Goal: Task Accomplishment & Management: Complete application form

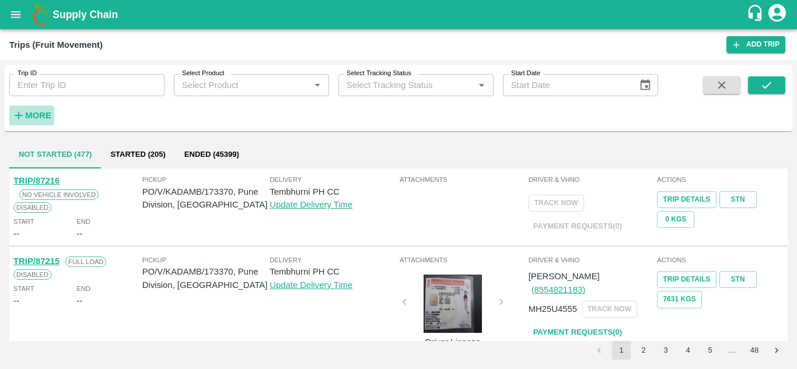
click at [38, 107] on button "More" at bounding box center [31, 116] width 45 height 20
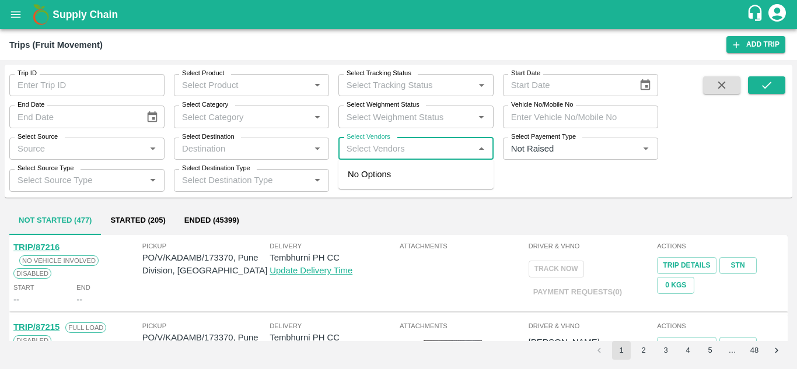
click at [357, 145] on input "Select Vendors" at bounding box center [406, 148] width 129 height 15
type input "sonai"
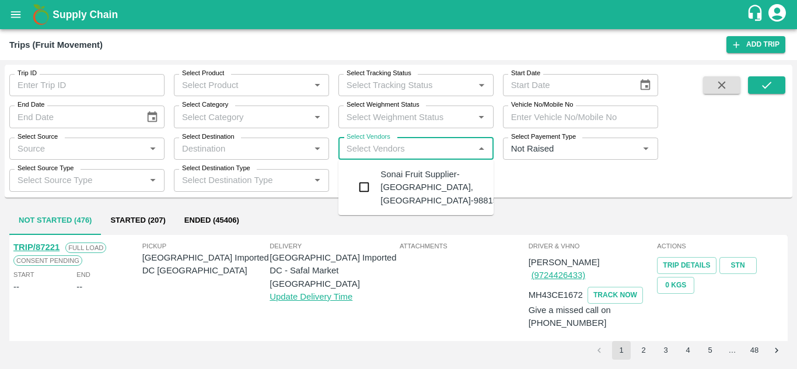
click at [405, 194] on div "Sonai Fruit Supplier-Babhulgaon, Solapur-9881584443" at bounding box center [450, 187] width 141 height 39
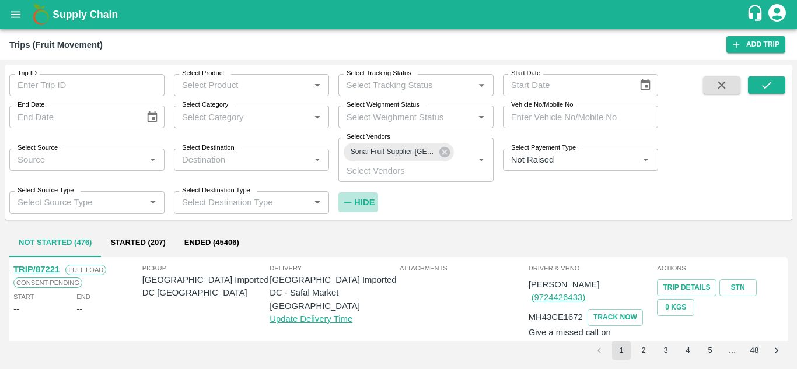
click at [363, 204] on strong "Hide" at bounding box center [364, 202] width 20 height 9
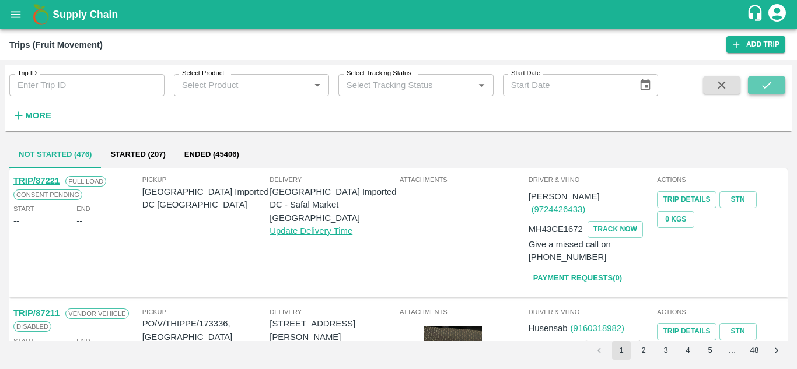
click at [774, 90] on button "submit" at bounding box center [766, 84] width 37 height 17
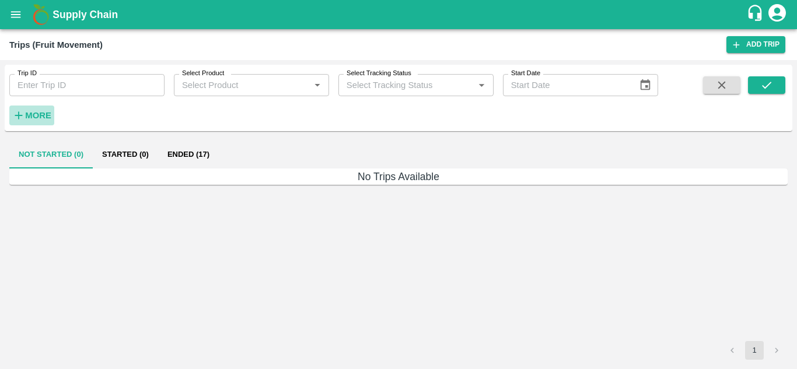
click at [33, 118] on strong "More" at bounding box center [38, 115] width 26 height 9
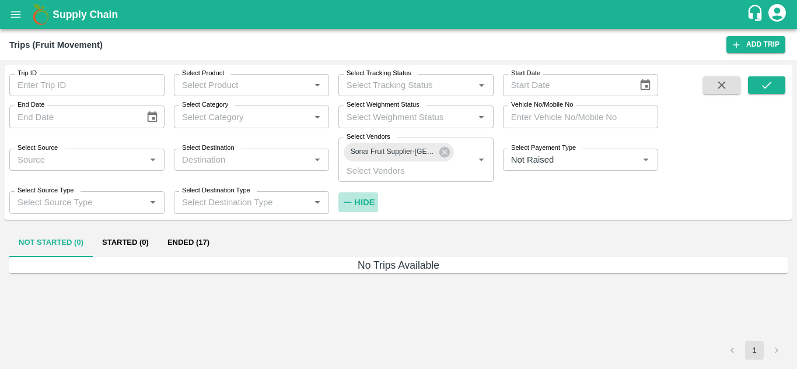
click at [367, 204] on strong "Hide" at bounding box center [364, 202] width 20 height 9
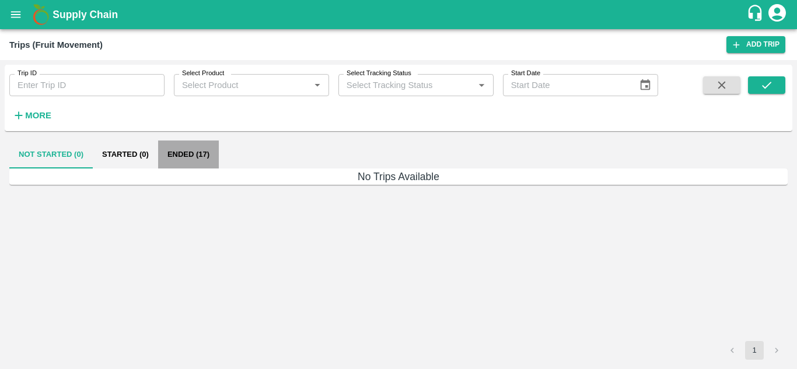
click at [174, 152] on button "Ended (17)" at bounding box center [188, 155] width 61 height 28
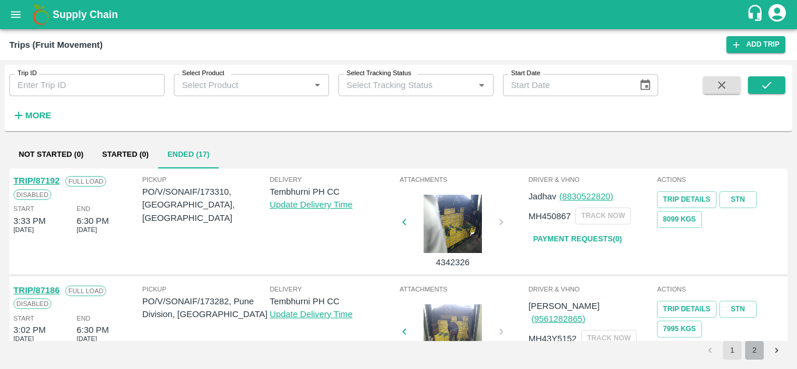
click at [756, 349] on button "2" at bounding box center [754, 350] width 19 height 19
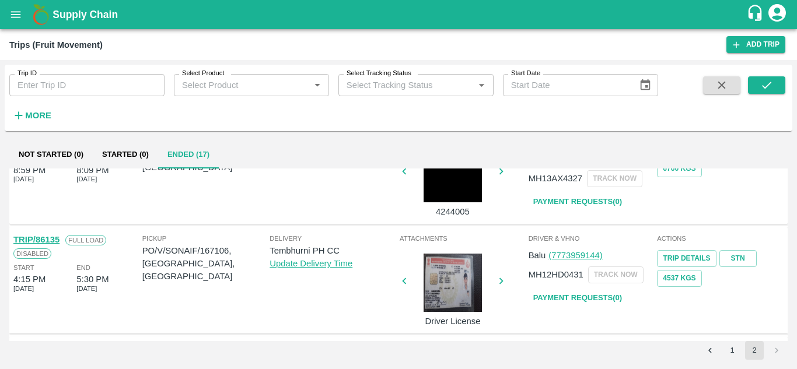
scroll to position [487, 0]
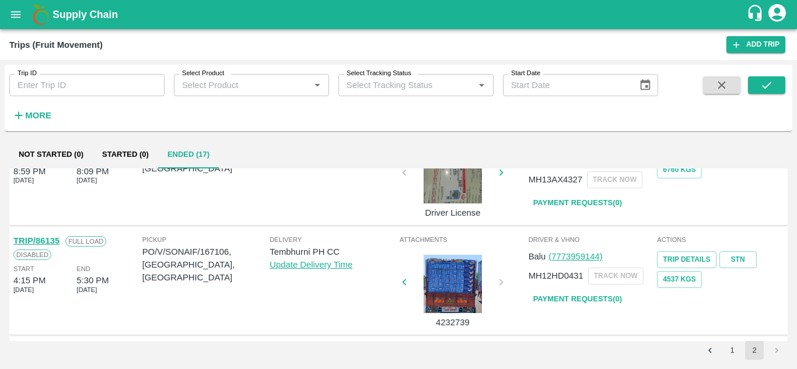
click at [580, 299] on link "Payment Requests( 0 )" at bounding box center [577, 299] width 98 height 20
click at [40, 111] on strong "More" at bounding box center [38, 115] width 26 height 9
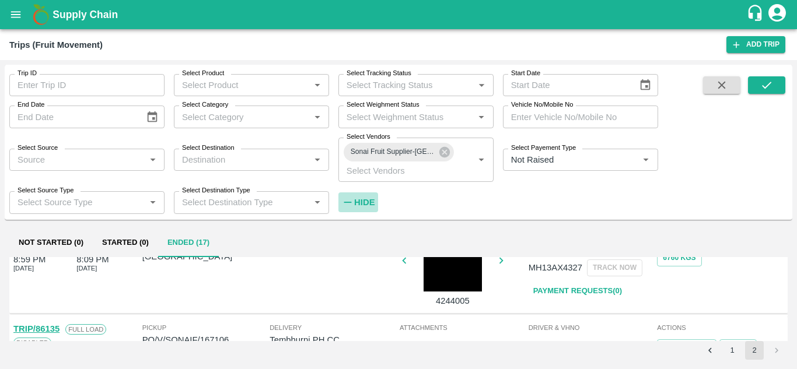
click at [363, 205] on strong "Hide" at bounding box center [364, 202] width 20 height 9
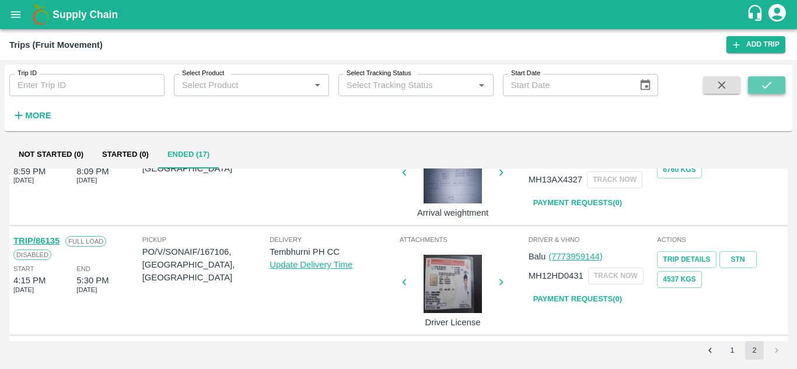
click at [764, 90] on icon "submit" at bounding box center [766, 85] width 13 height 13
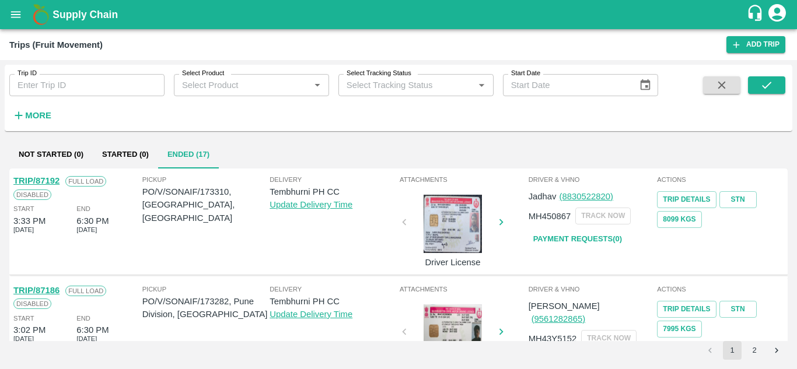
scroll to position [56, 0]
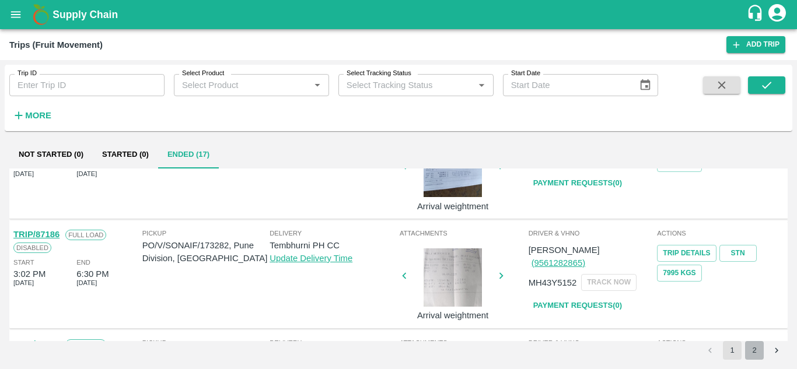
click at [755, 351] on button "2" at bounding box center [754, 350] width 19 height 19
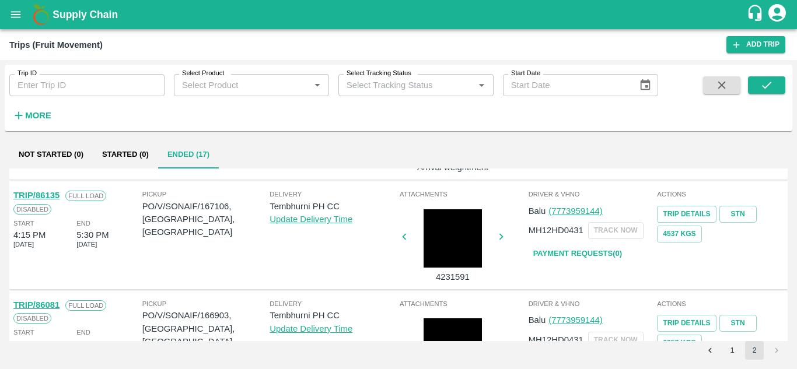
scroll to position [532, 0]
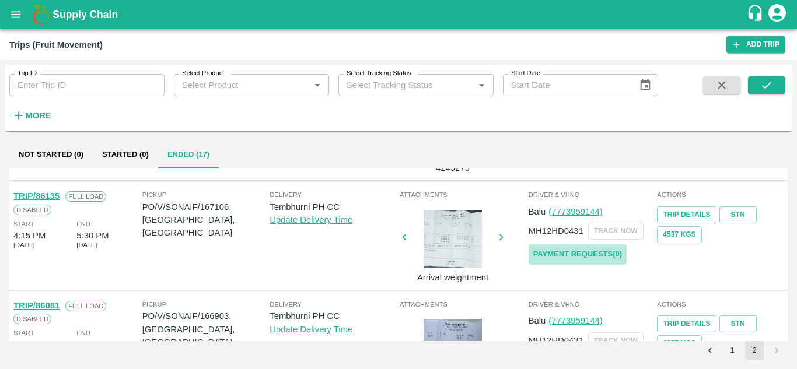
click at [591, 254] on link "Payment Requests( 0 )" at bounding box center [577, 254] width 98 height 20
click at [766, 85] on icon "submit" at bounding box center [766, 85] width 13 height 13
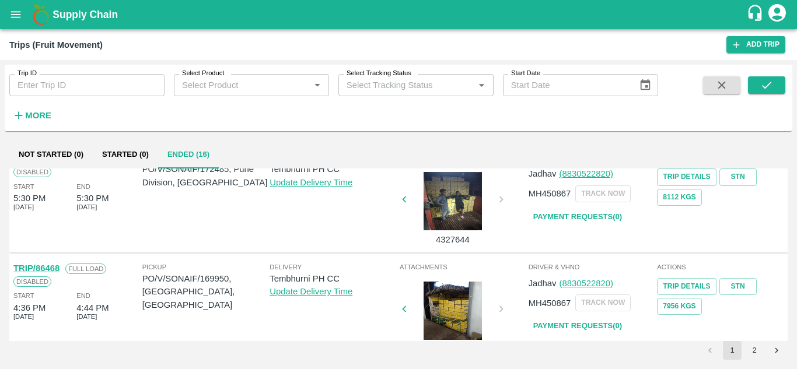
scroll to position [921, 0]
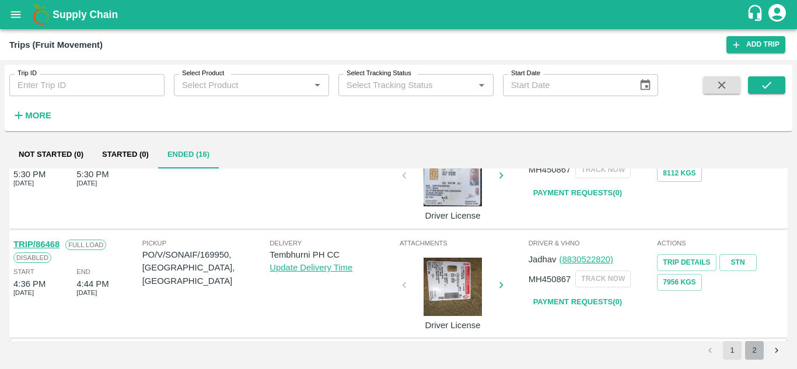
click at [758, 349] on button "2" at bounding box center [754, 350] width 19 height 19
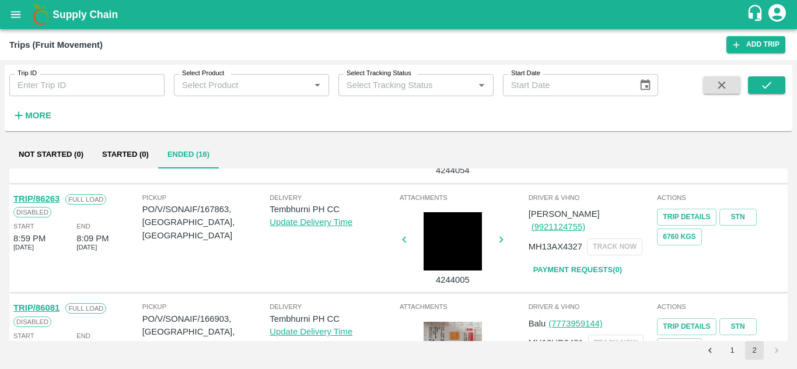
scroll to position [419, 0]
click at [567, 261] on link "Payment Requests( 0 )" at bounding box center [577, 271] width 98 height 20
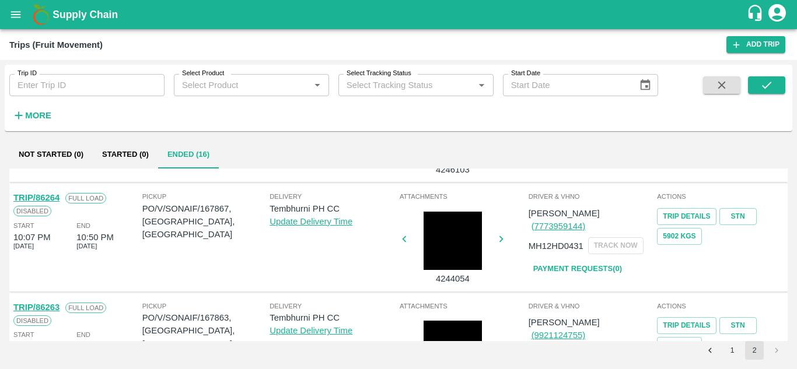
scroll to position [301, 0]
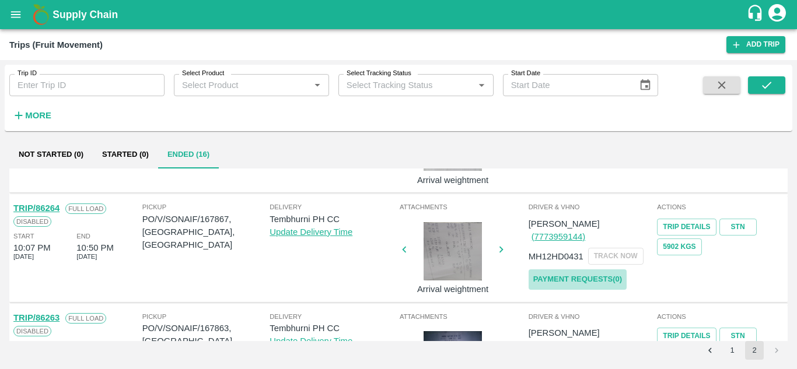
click at [569, 269] on link "Payment Requests( 0 )" at bounding box center [577, 279] width 98 height 20
click at [766, 79] on icon "submit" at bounding box center [766, 85] width 13 height 13
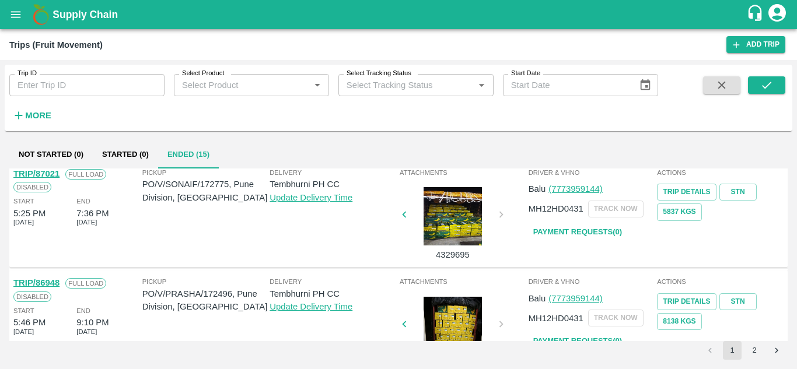
scroll to position [921, 0]
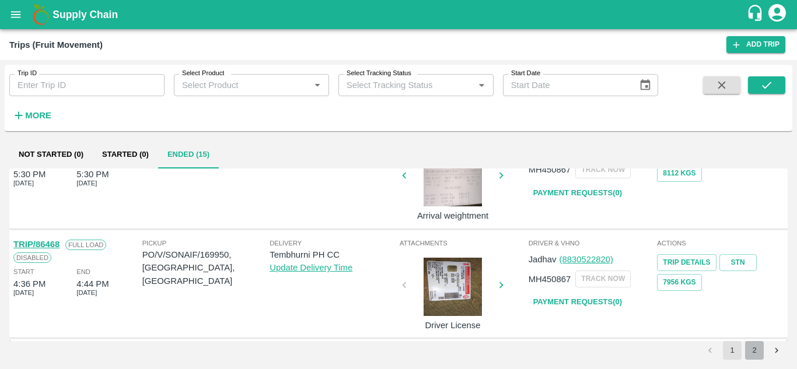
click at [748, 352] on button "2" at bounding box center [754, 350] width 19 height 19
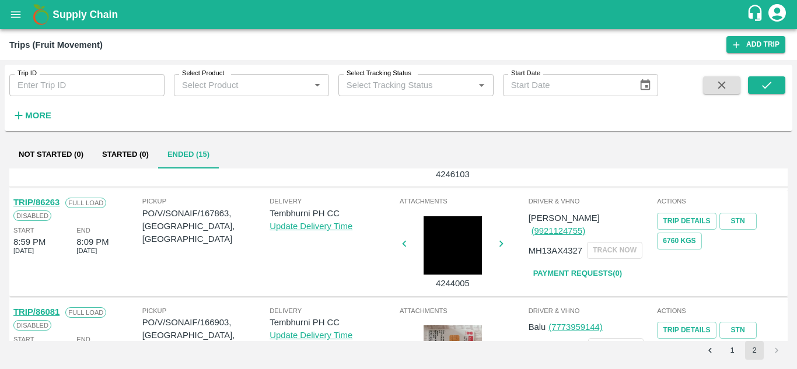
scroll to position [306, 0]
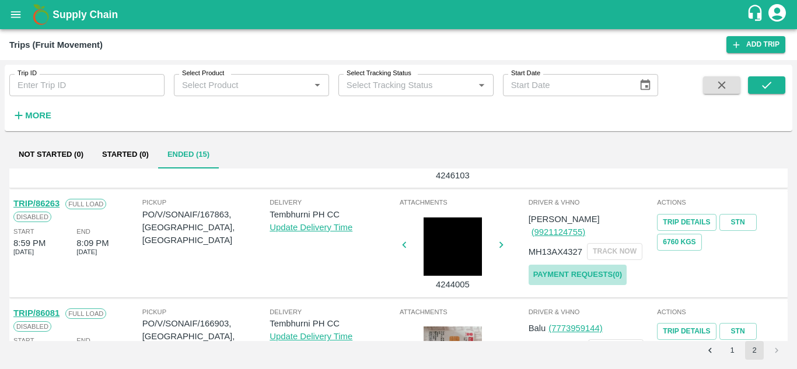
click at [587, 265] on link "Payment Requests( 0 )" at bounding box center [577, 275] width 98 height 20
click at [765, 84] on icon "submit" at bounding box center [766, 85] width 13 height 13
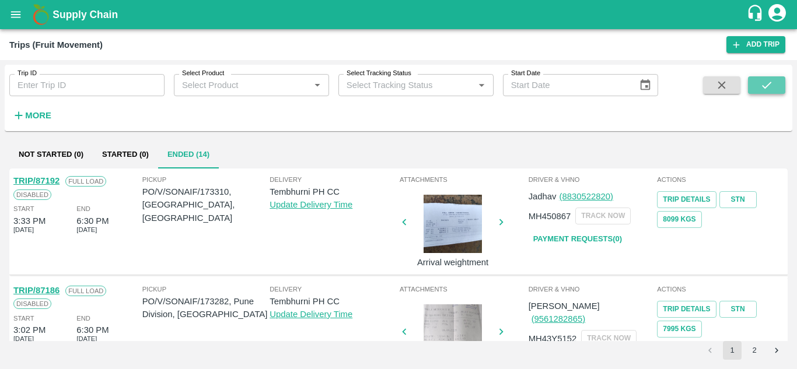
click at [761, 89] on icon "submit" at bounding box center [766, 85] width 13 height 13
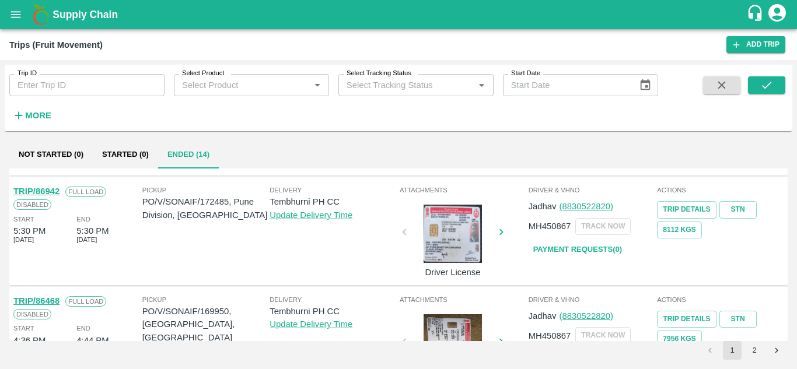
scroll to position [921, 0]
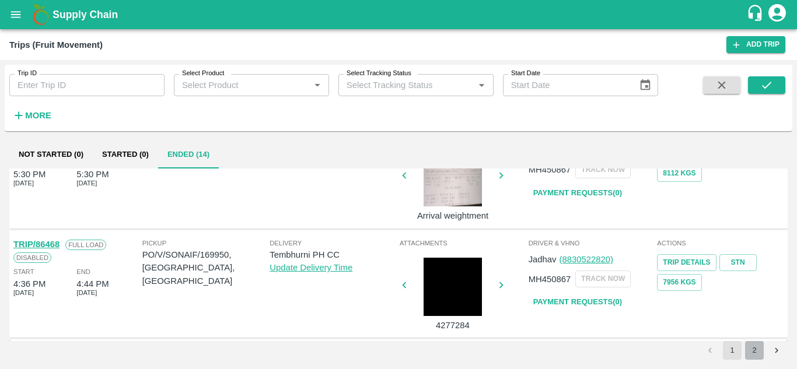
click at [754, 346] on button "2" at bounding box center [754, 350] width 19 height 19
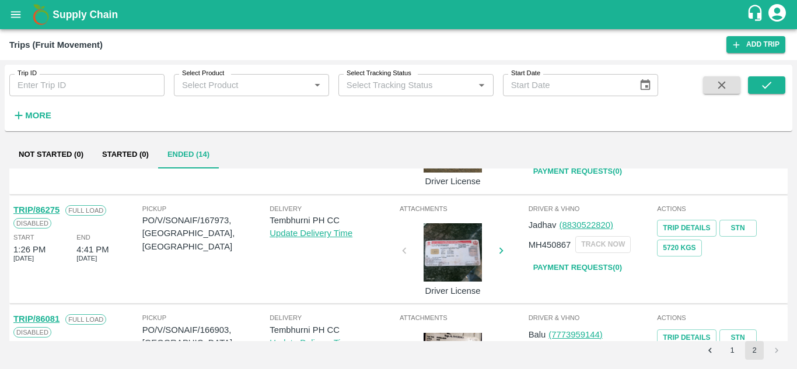
scroll to position [265, 0]
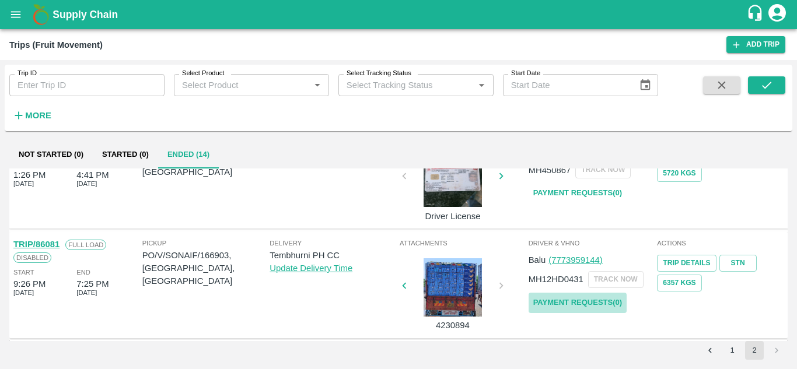
click at [550, 299] on link "Payment Requests( 0 )" at bounding box center [577, 303] width 98 height 20
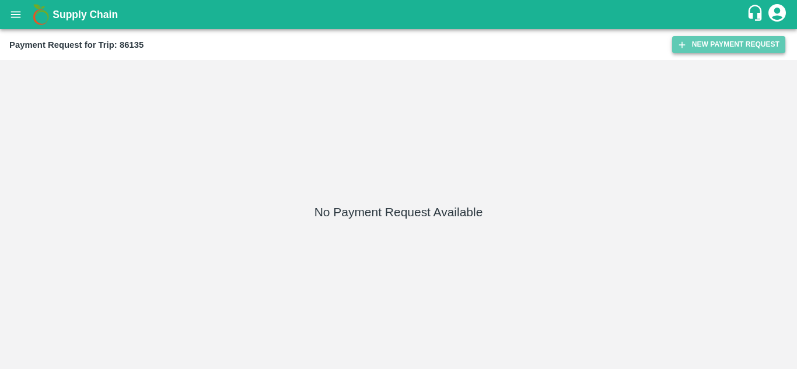
click at [725, 42] on button "New Payment Request" at bounding box center [728, 44] width 113 height 17
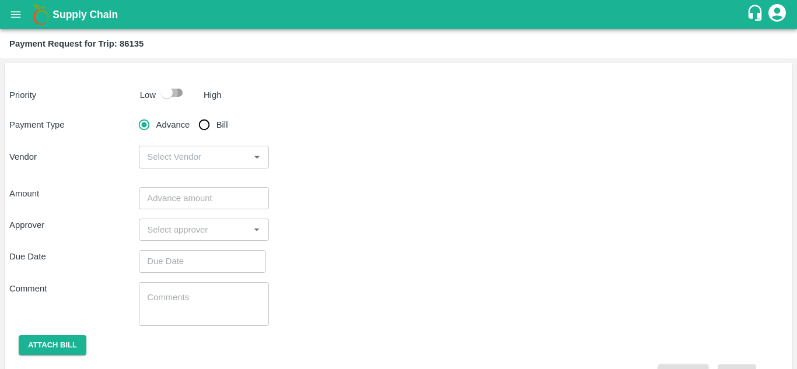
click at [177, 93] on input "checkbox" at bounding box center [167, 93] width 66 height 22
checkbox input "true"
click at [204, 125] on input "Bill" at bounding box center [203, 124] width 23 height 23
radio input "true"
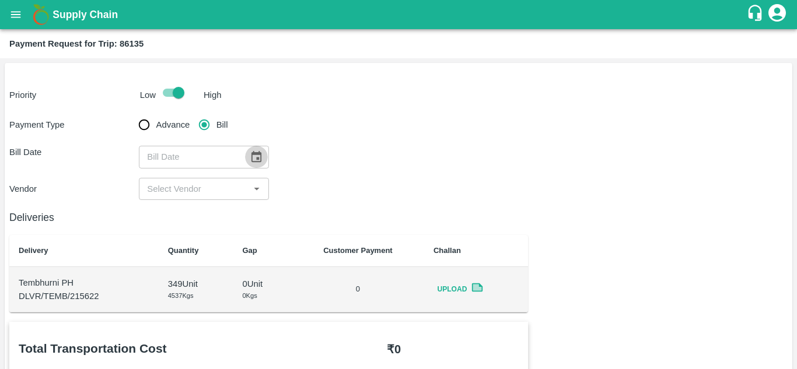
click at [255, 156] on icon "Choose date" at bounding box center [256, 156] width 13 height 13
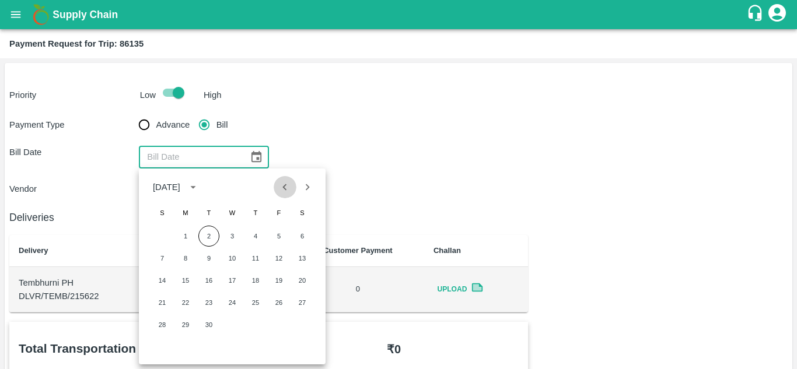
click at [288, 194] on icon "Previous month" at bounding box center [284, 187] width 13 height 13
click at [303, 234] on button "2" at bounding box center [302, 236] width 21 height 21
type input "02/08/2025"
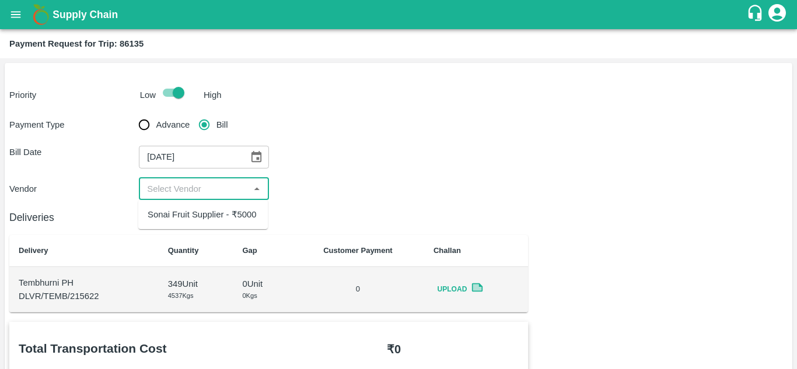
click at [205, 187] on input "input" at bounding box center [193, 188] width 103 height 15
click at [207, 216] on div "Sonai Fruit Supplier - ₹5000" at bounding box center [202, 214] width 109 height 13
type input "Sonai Fruit Supplier - ₹5000"
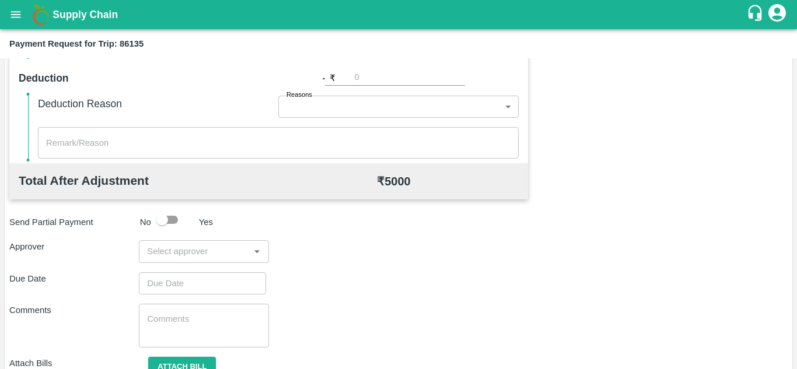
scroll to position [480, 0]
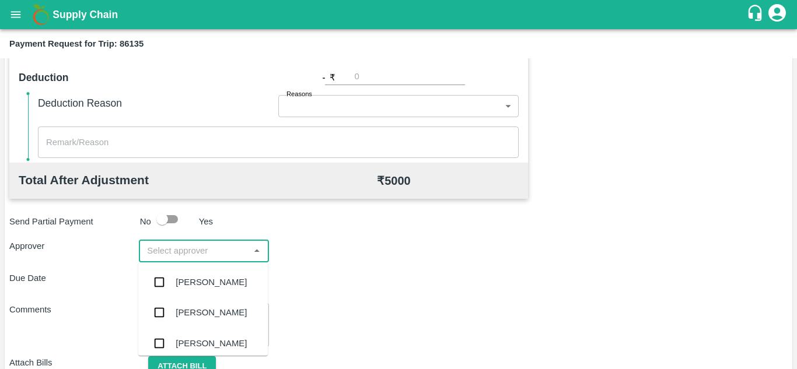
click at [163, 250] on input "input" at bounding box center [193, 250] width 103 height 15
type input "prasa"
click at [203, 289] on div "[PERSON_NAME]" at bounding box center [211, 282] width 71 height 13
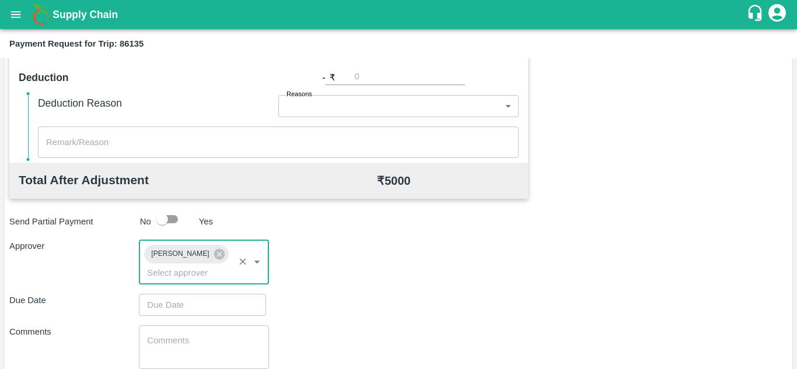
type input "DD/MM/YYYY hh:mm aa"
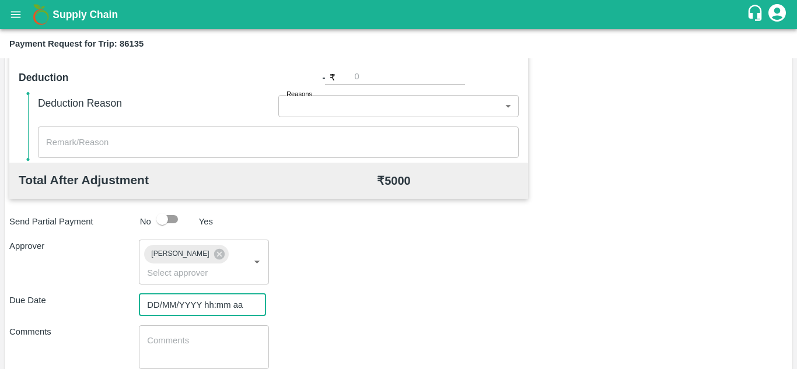
click at [163, 305] on input "DD/MM/YYYY hh:mm aa" at bounding box center [198, 305] width 119 height 22
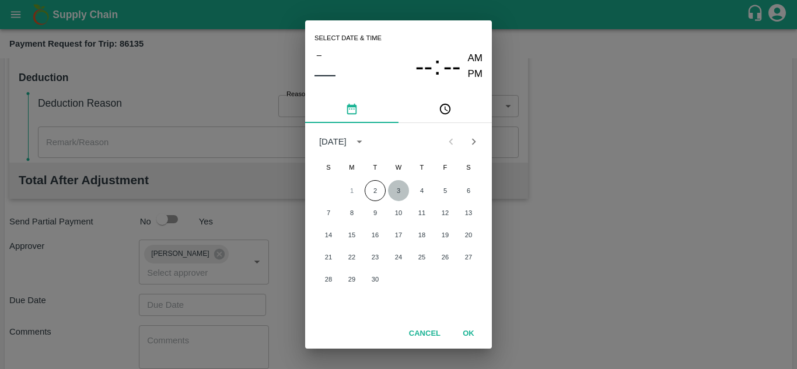
click at [399, 194] on button "3" at bounding box center [398, 190] width 21 height 21
type input "[DATE] 12:00 AM"
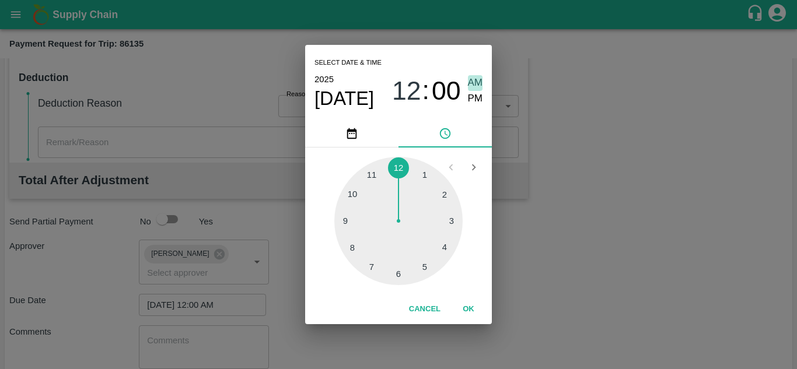
click at [473, 83] on span "AM" at bounding box center [475, 83] width 15 height 16
click at [465, 306] on button "OK" at bounding box center [468, 309] width 37 height 20
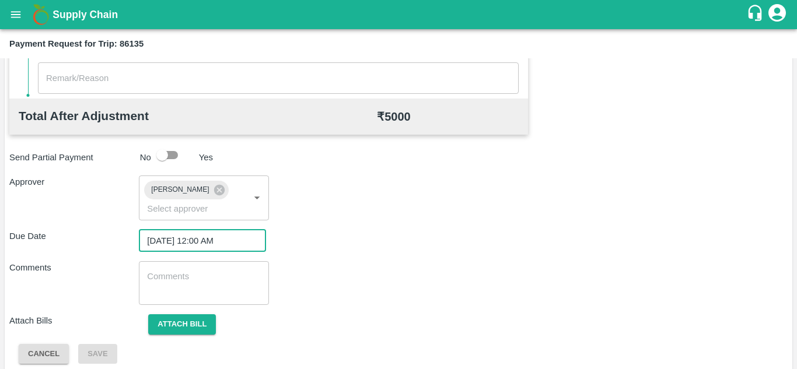
scroll to position [553, 0]
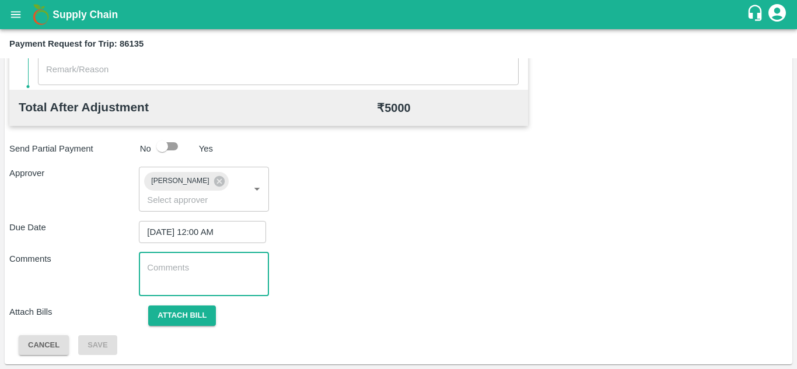
click at [163, 285] on textarea at bounding box center [203, 274] width 113 height 24
paste textarea "Transport Bill"
type textarea "Transport Bill"
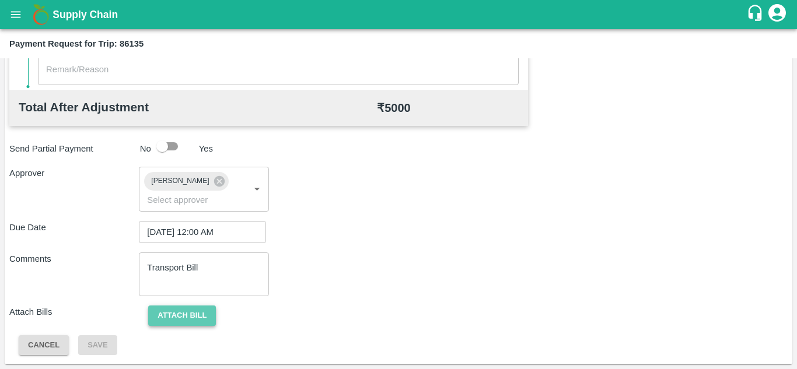
click at [188, 308] on button "Attach bill" at bounding box center [182, 316] width 68 height 20
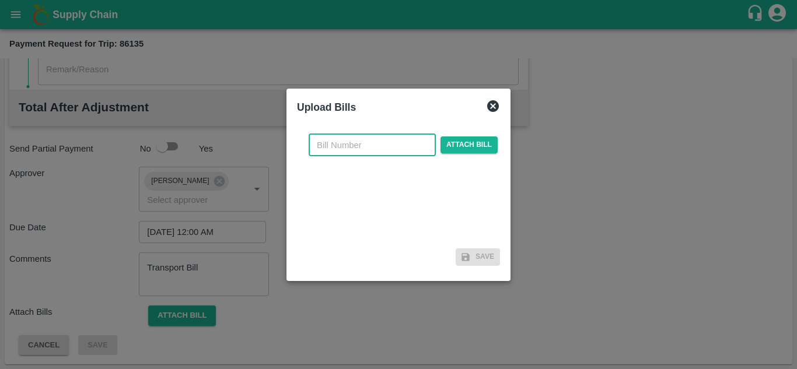
click at [329, 145] on input "text" at bounding box center [371, 145] width 127 height 22
click at [325, 144] on input "text" at bounding box center [371, 145] width 127 height 22
type input "1181"
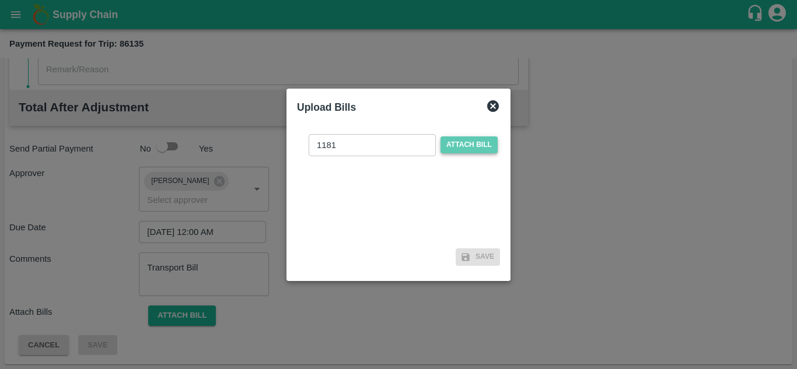
click at [452, 148] on span "Attach bill" at bounding box center [468, 144] width 57 height 17
click at [0, 0] on input "Attach bill" at bounding box center [0, 0] width 0 height 0
click at [468, 142] on span "Attach bill" at bounding box center [468, 144] width 57 height 17
click at [0, 0] on input "Attach bill" at bounding box center [0, 0] width 0 height 0
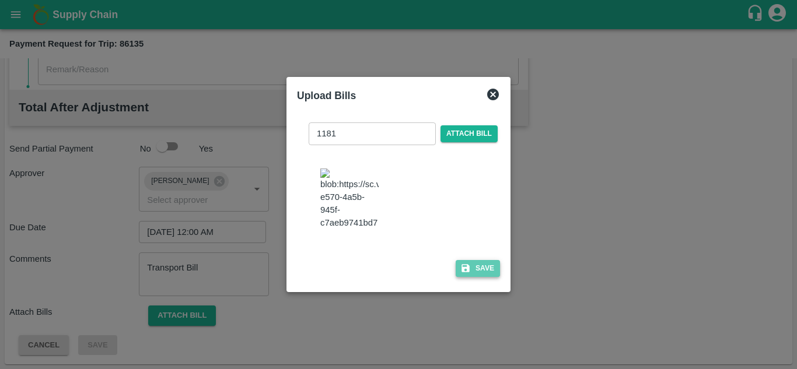
click at [486, 269] on button "Save" at bounding box center [477, 268] width 44 height 17
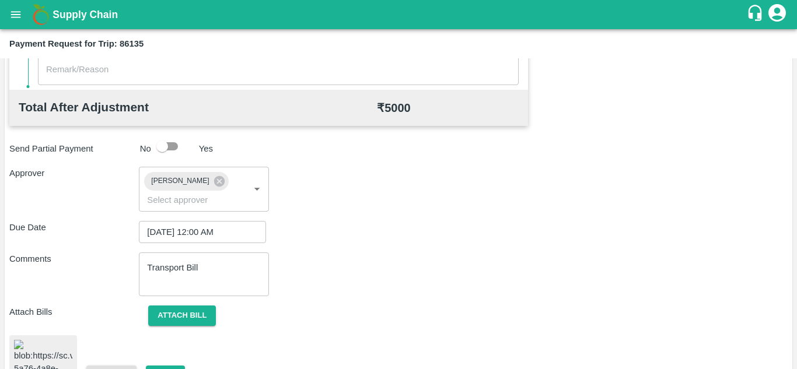
scroll to position [622, 0]
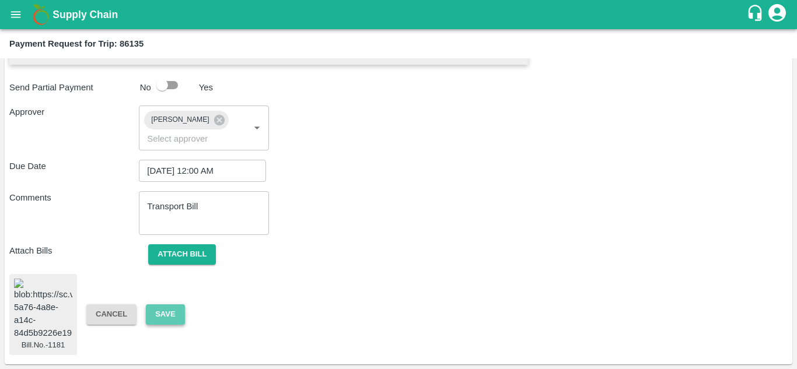
click at [163, 306] on button "Save" at bounding box center [165, 314] width 38 height 20
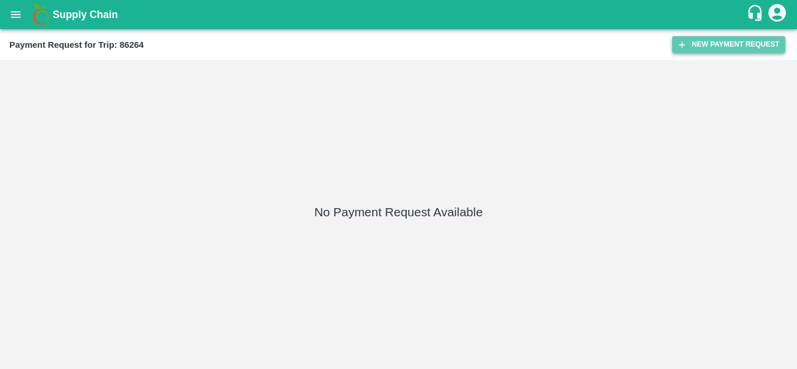
click at [725, 40] on button "New Payment Request" at bounding box center [728, 44] width 113 height 17
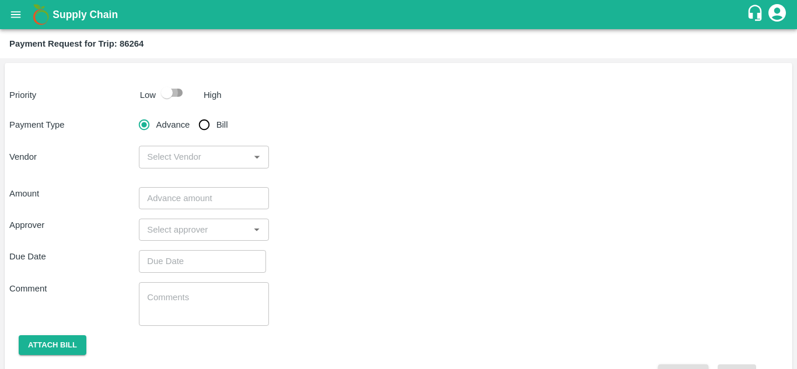
click at [175, 94] on input "checkbox" at bounding box center [167, 93] width 66 height 22
checkbox input "true"
click at [203, 122] on input "Bill" at bounding box center [203, 124] width 23 height 23
radio input "true"
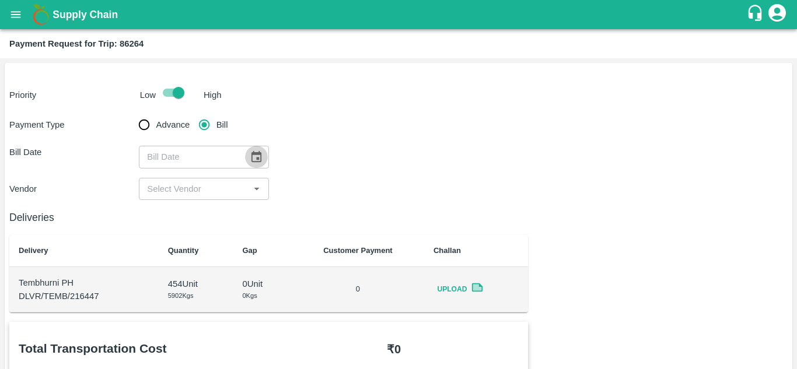
click at [255, 160] on icon "Choose date" at bounding box center [256, 156] width 13 height 13
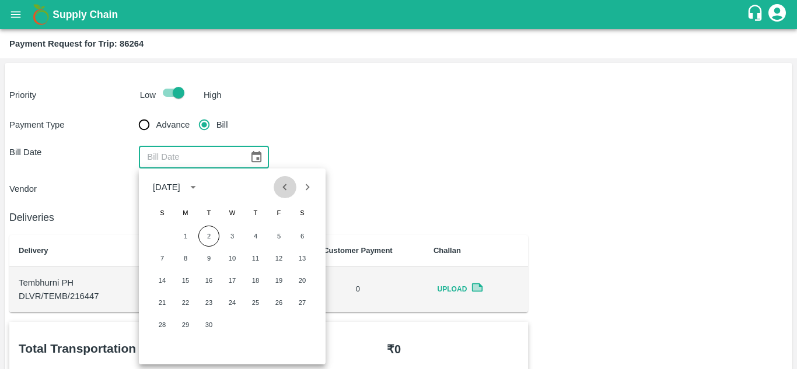
click at [282, 188] on icon "Previous month" at bounding box center [284, 187] width 13 height 13
click at [230, 257] on button "6" at bounding box center [232, 258] width 21 height 21
type input "06/08/2025"
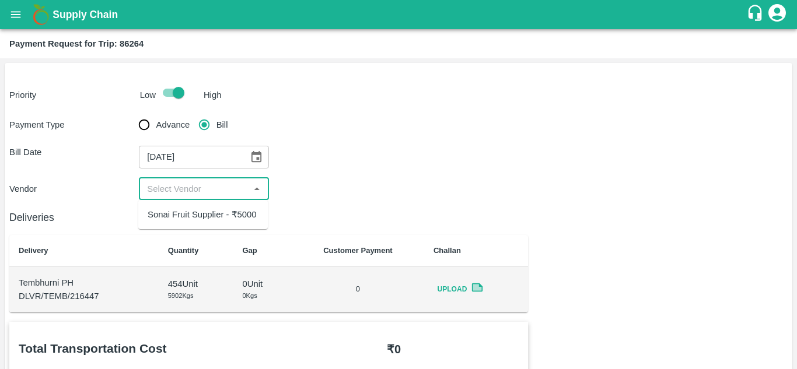
click at [199, 187] on input "input" at bounding box center [193, 188] width 103 height 15
click at [201, 211] on div "Sonai Fruit Supplier - ₹5000" at bounding box center [202, 214] width 109 height 13
type input "Sonai Fruit Supplier - ₹5000"
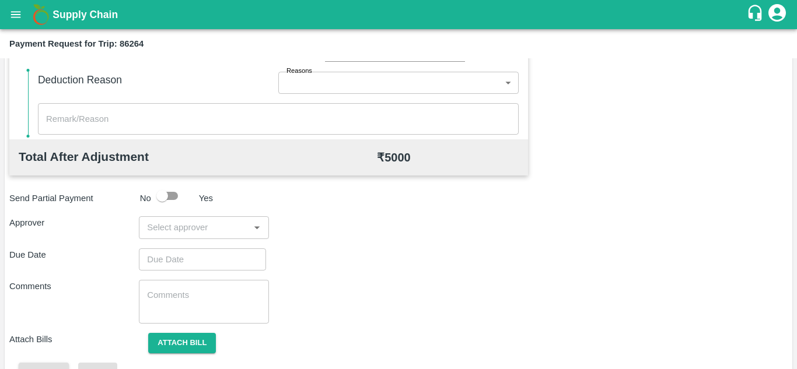
scroll to position [505, 0]
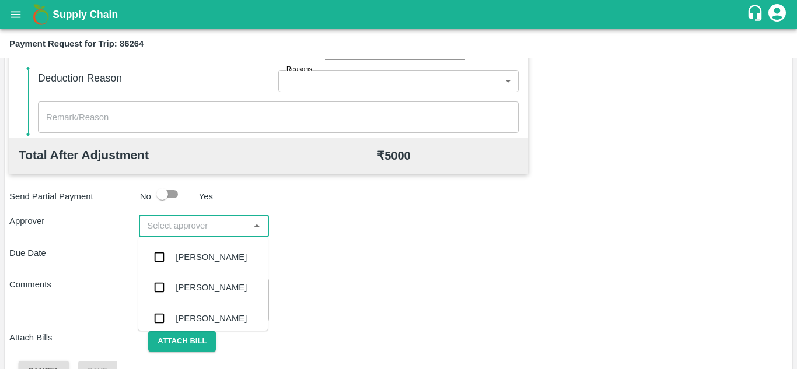
click at [190, 223] on input "input" at bounding box center [193, 225] width 103 height 15
type input "prasa"
click at [197, 272] on div "Prasad Waghade" at bounding box center [202, 257] width 129 height 30
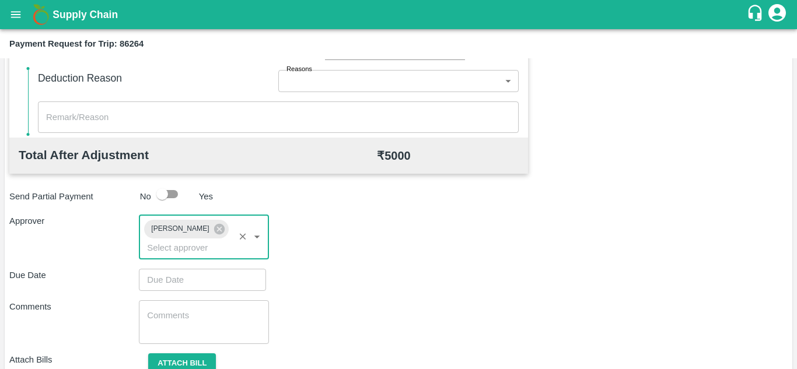
type input "DD/MM/YYYY hh:mm aa"
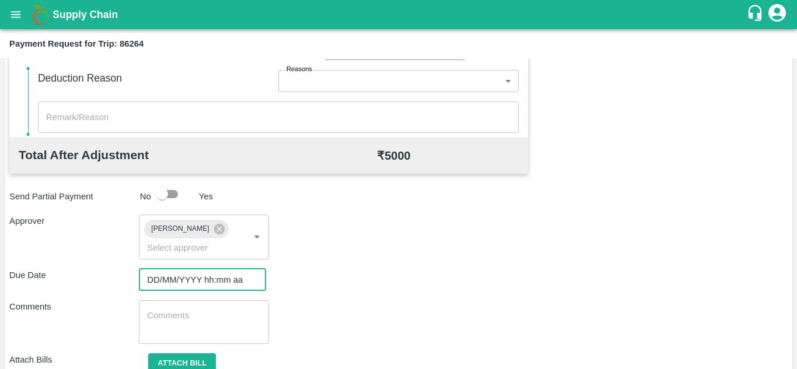
click at [168, 286] on input "DD/MM/YYYY hh:mm aa" at bounding box center [198, 280] width 119 height 22
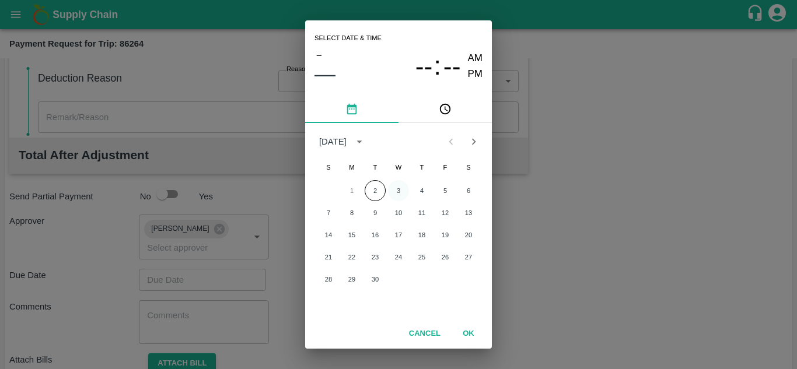
click at [399, 193] on button "3" at bounding box center [398, 190] width 21 height 21
type input "03/09/2025 12:00 AM"
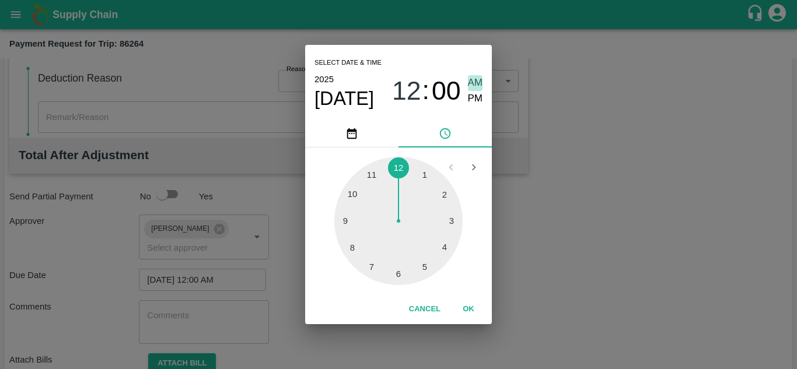
click at [475, 83] on span "AM" at bounding box center [475, 83] width 15 height 16
click at [468, 307] on button "OK" at bounding box center [468, 309] width 37 height 20
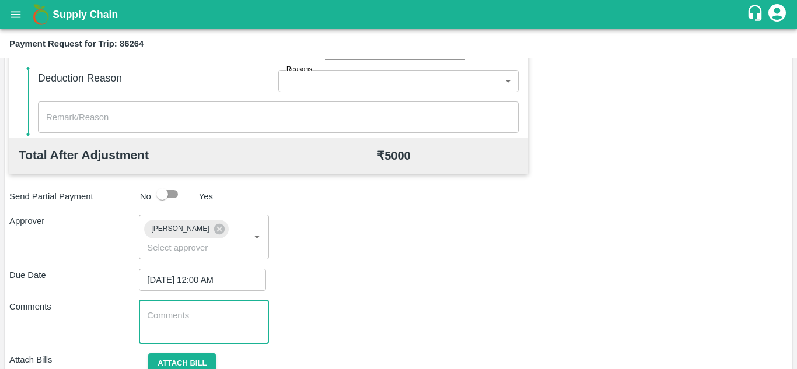
click at [183, 311] on textarea at bounding box center [203, 322] width 113 height 24
paste textarea "Transport Bill"
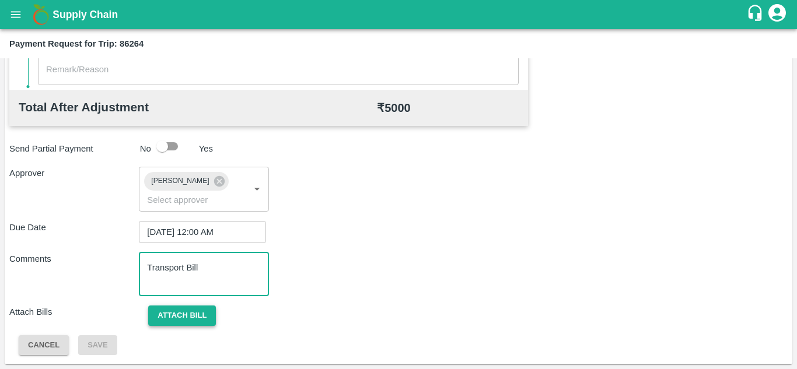
type textarea "Transport Bill"
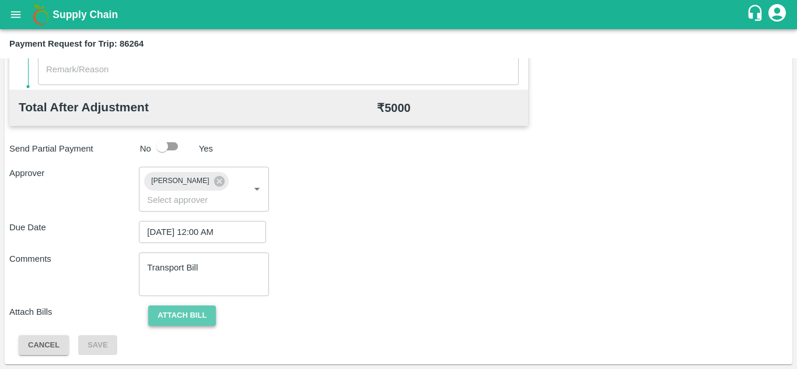
click at [171, 314] on button "Attach bill" at bounding box center [182, 316] width 68 height 20
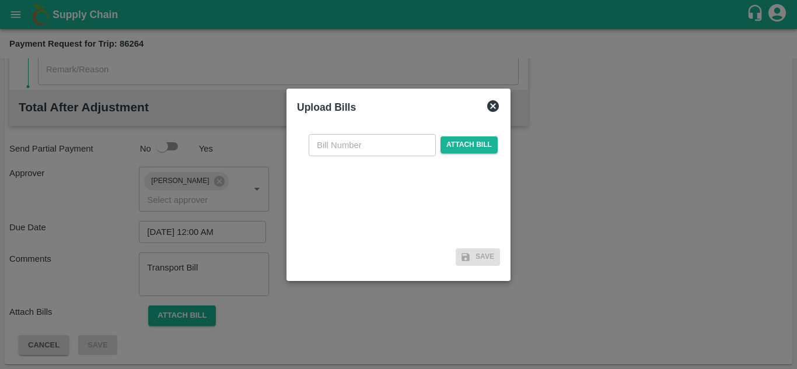
click at [333, 143] on input "text" at bounding box center [371, 145] width 127 height 22
type input "1186"
click at [474, 143] on span "Attach bill" at bounding box center [468, 144] width 57 height 17
click at [0, 0] on input "Attach bill" at bounding box center [0, 0] width 0 height 0
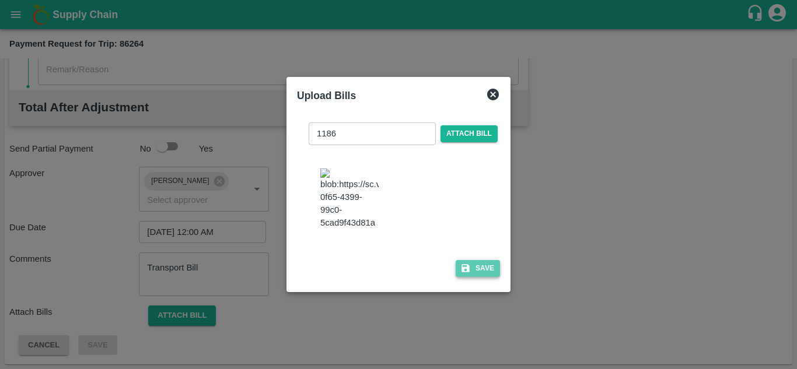
click at [480, 271] on button "Save" at bounding box center [477, 268] width 44 height 17
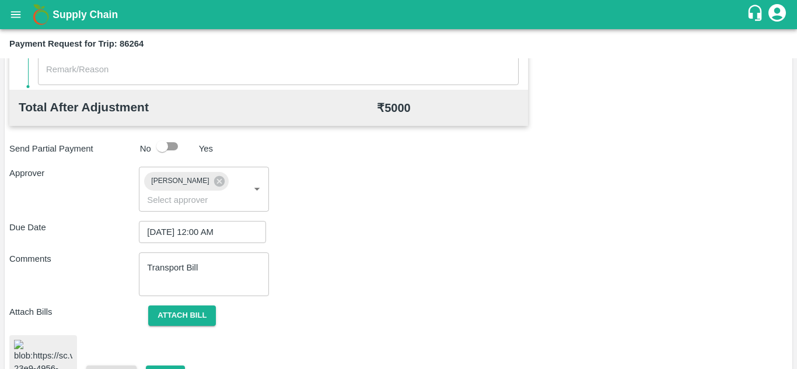
scroll to position [627, 0]
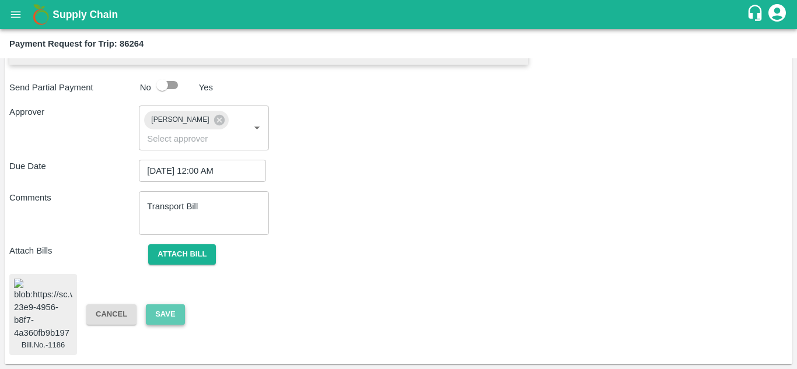
click at [168, 311] on button "Save" at bounding box center [165, 314] width 38 height 20
click at [192, 246] on button "Attach bill" at bounding box center [182, 254] width 68 height 20
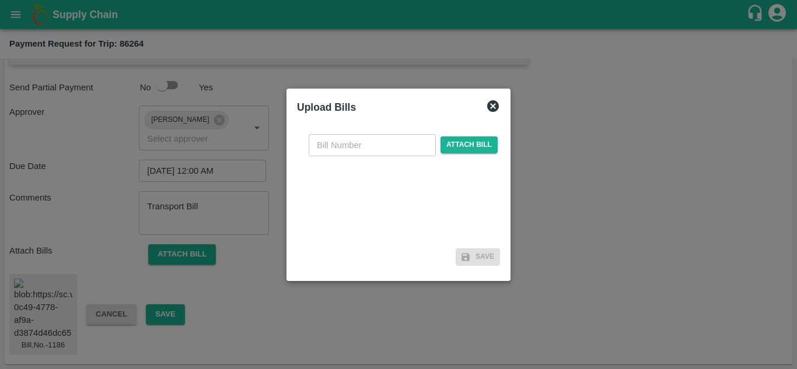
click at [348, 150] on input "text" at bounding box center [371, 145] width 127 height 22
type input "1186"
click at [464, 144] on span "Attach bill" at bounding box center [468, 144] width 57 height 17
click at [0, 0] on input "Attach bill" at bounding box center [0, 0] width 0 height 0
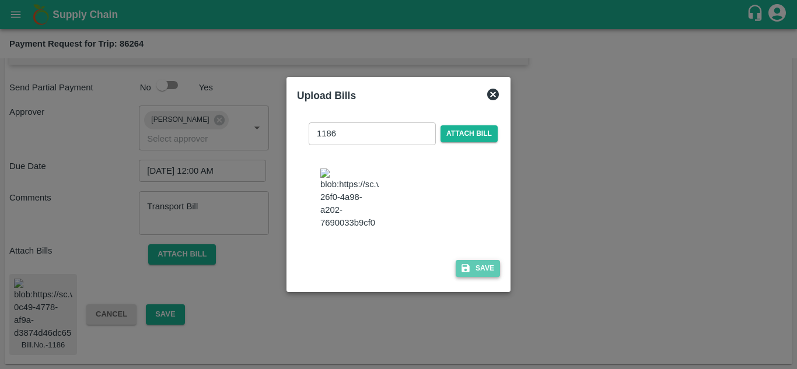
click at [490, 277] on button "Save" at bounding box center [477, 268] width 44 height 17
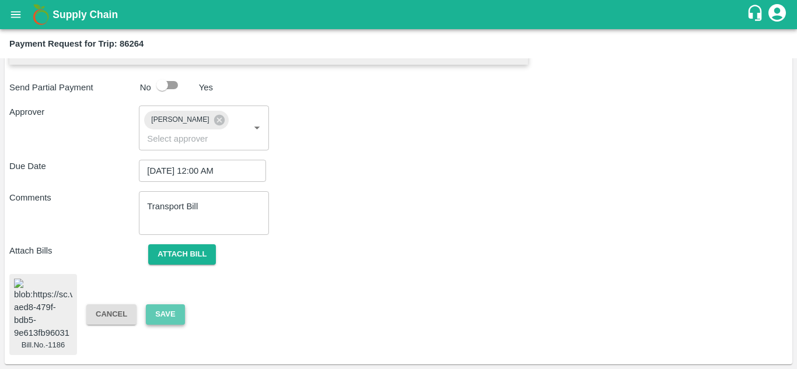
click at [166, 305] on button "Save" at bounding box center [165, 314] width 38 height 20
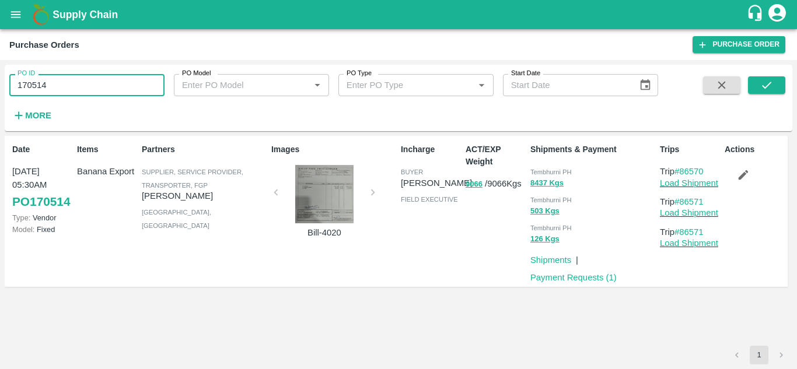
click at [54, 92] on input "170514" at bounding box center [86, 85] width 155 height 22
paste input "text"
type input "167867"
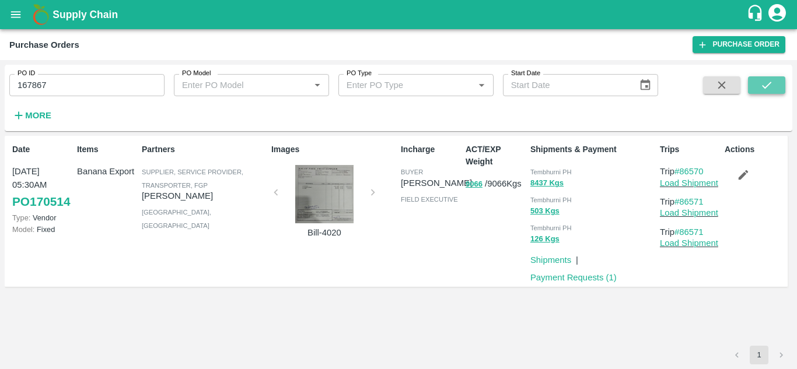
click at [769, 76] on button "submit" at bounding box center [766, 84] width 37 height 17
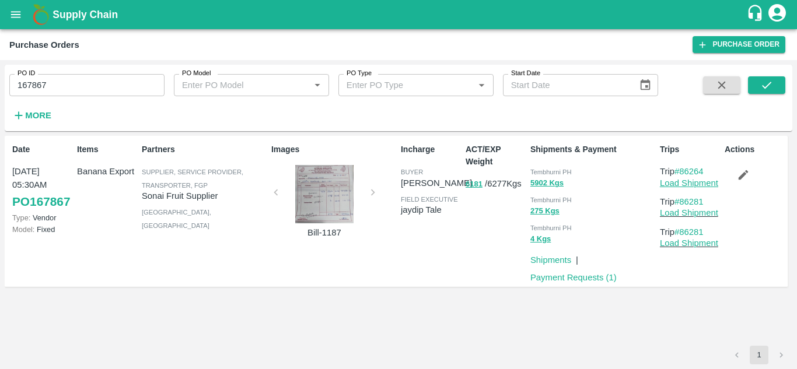
click at [689, 183] on link "Load Shipment" at bounding box center [689, 182] width 58 height 9
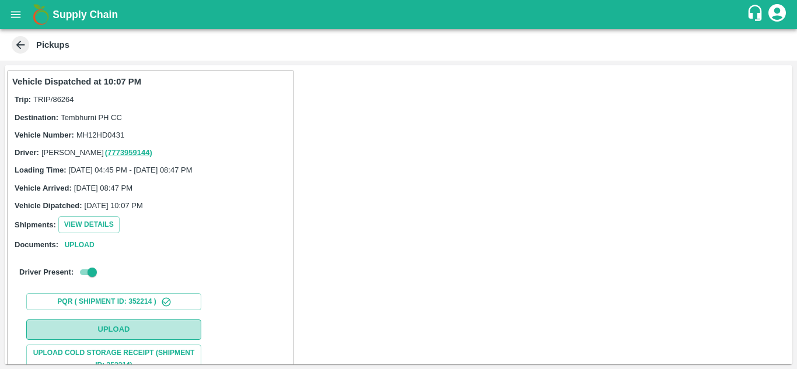
click at [125, 327] on button "Upload" at bounding box center [113, 330] width 175 height 20
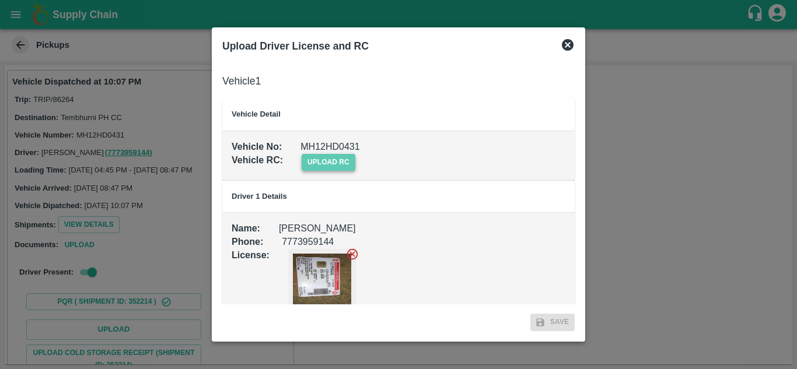
click at [327, 166] on span "upload rc" at bounding box center [329, 162] width 54 height 17
click at [0, 0] on input "upload rc" at bounding box center [0, 0] width 0 height 0
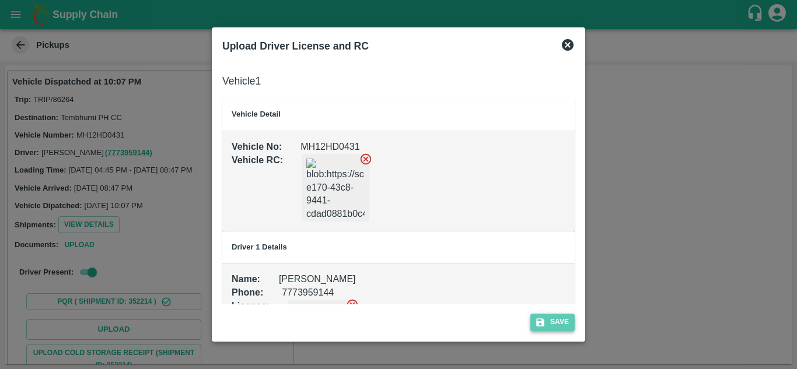
click at [562, 325] on button "Save" at bounding box center [552, 322] width 44 height 17
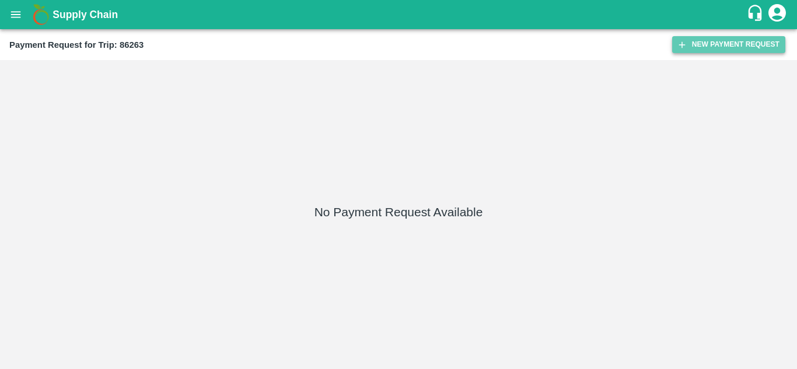
click at [713, 45] on button "New Payment Request" at bounding box center [728, 44] width 113 height 17
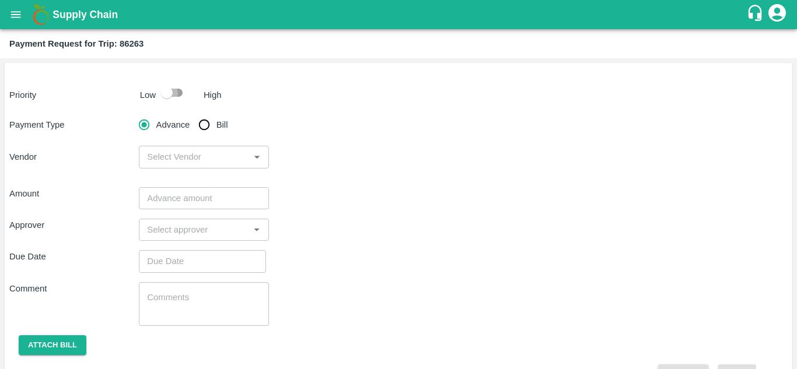
click at [178, 93] on input "checkbox" at bounding box center [167, 93] width 66 height 22
checkbox input "true"
click at [204, 121] on input "Bill" at bounding box center [203, 124] width 23 height 23
radio input "true"
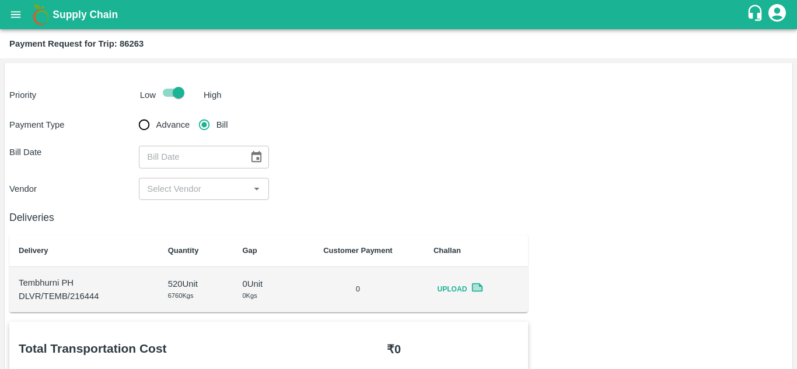
type input "DD/MM/YYYY"
click at [233, 159] on input "DD/MM/YYYY" at bounding box center [189, 157] width 101 height 22
click at [262, 156] on button "Choose date" at bounding box center [256, 157] width 22 height 22
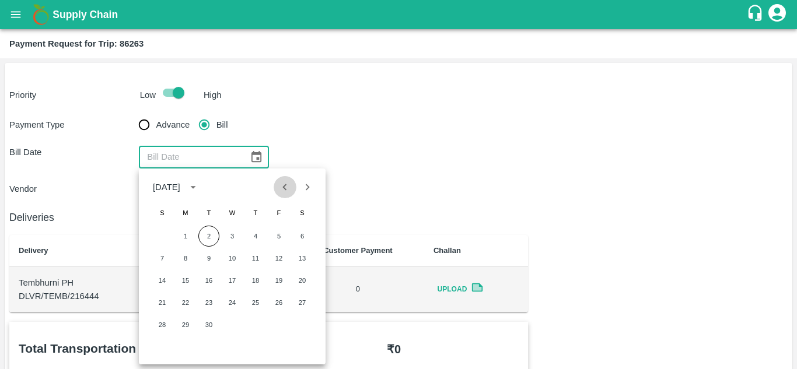
click at [281, 183] on icon "Previous month" at bounding box center [284, 187] width 13 height 13
click at [235, 260] on button "6" at bounding box center [232, 258] width 21 height 21
type input "[DATE]"
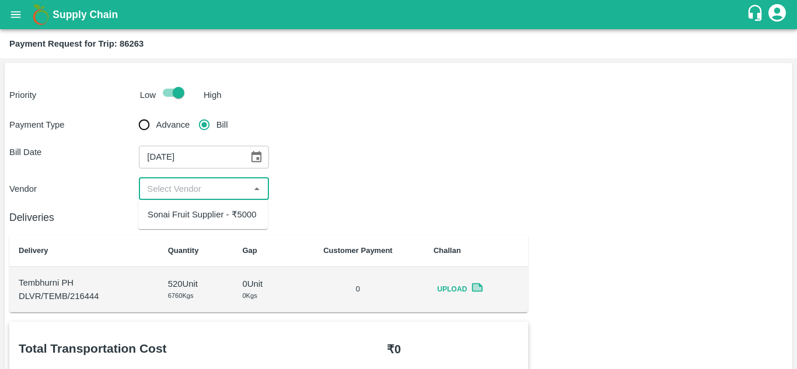
click at [225, 190] on input "input" at bounding box center [193, 188] width 103 height 15
click at [220, 207] on div "Sonai Fruit Supplier - ₹5000" at bounding box center [202, 215] width 129 height 20
type input "Sonai Fruit Supplier - ₹5000"
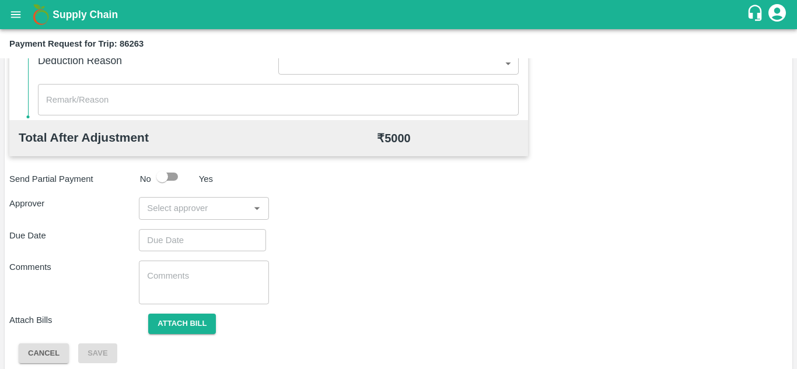
scroll to position [531, 0]
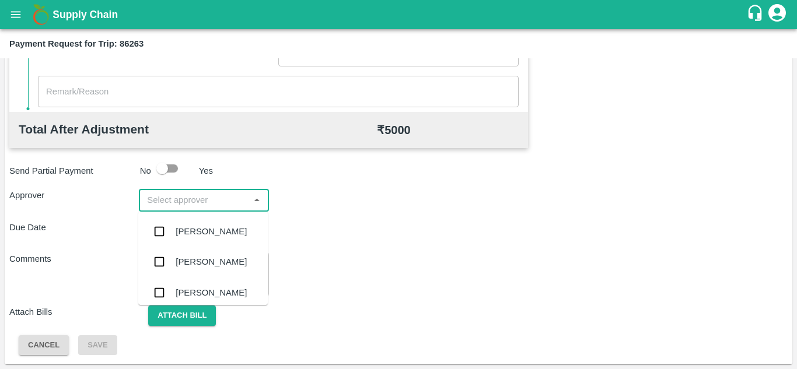
click at [164, 197] on input "input" at bounding box center [193, 199] width 103 height 15
type input "PRASA"
click at [197, 229] on div "[PERSON_NAME]" at bounding box center [211, 231] width 71 height 13
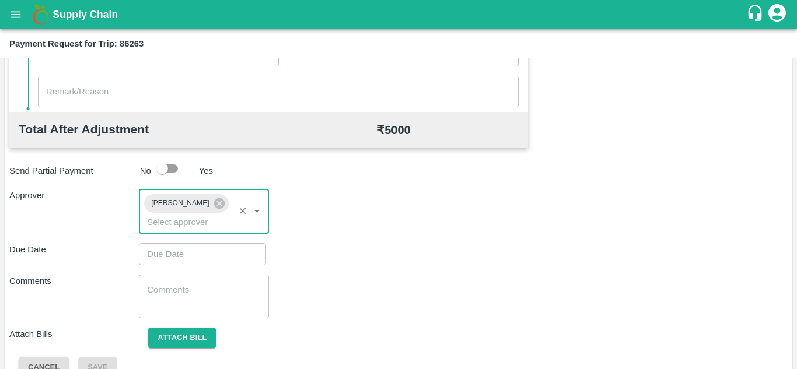
type input "DD/MM/YYYY hh:mm aa"
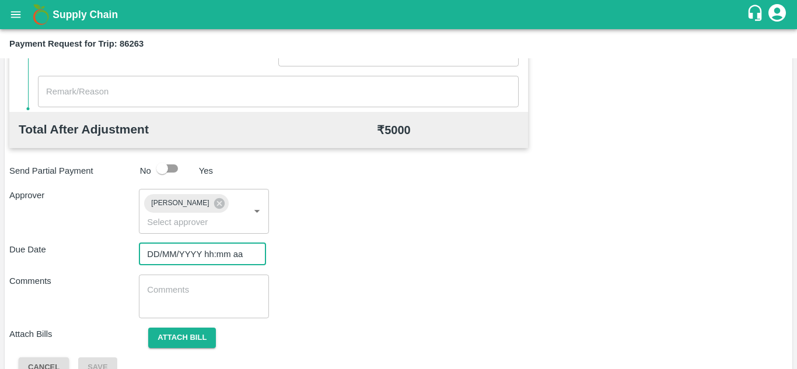
click at [166, 254] on input "DD/MM/YYYY hh:mm aa" at bounding box center [198, 254] width 119 height 22
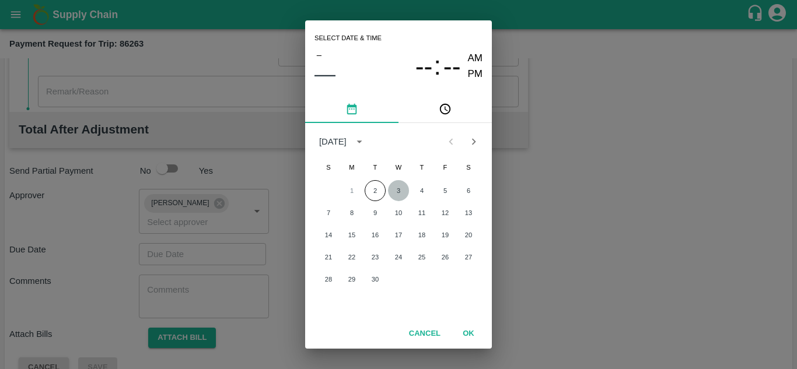
click at [402, 188] on button "3" at bounding box center [398, 190] width 21 height 21
type input "[DATE] 12:00 AM"
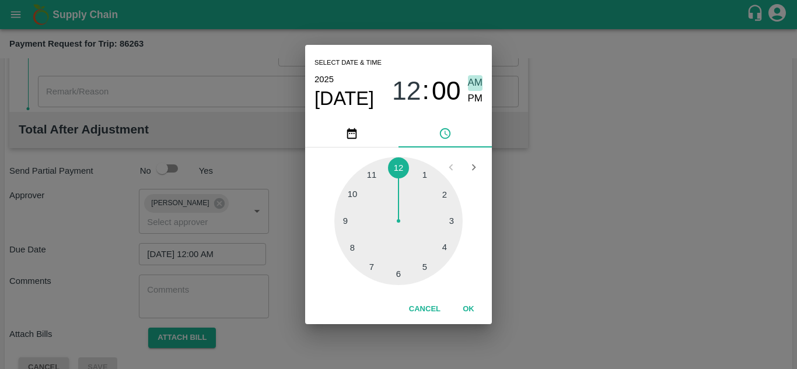
click at [468, 80] on span "AM" at bounding box center [475, 83] width 15 height 16
click at [472, 303] on button "OK" at bounding box center [468, 309] width 37 height 20
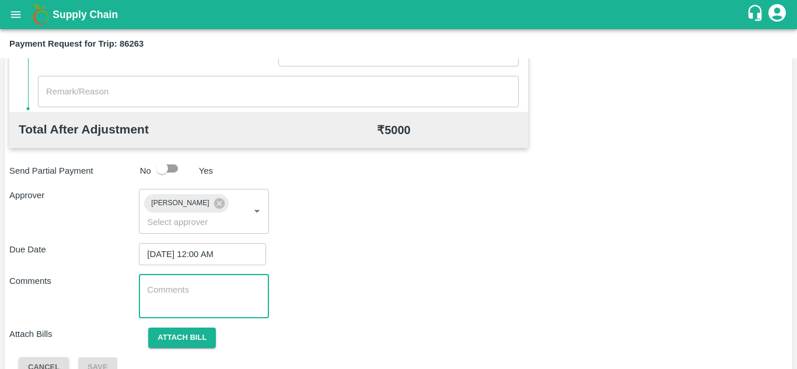
click at [194, 307] on textarea at bounding box center [203, 296] width 113 height 24
paste textarea "167867"
type textarea "1"
type textarea "t"
type textarea "Transport Bill"
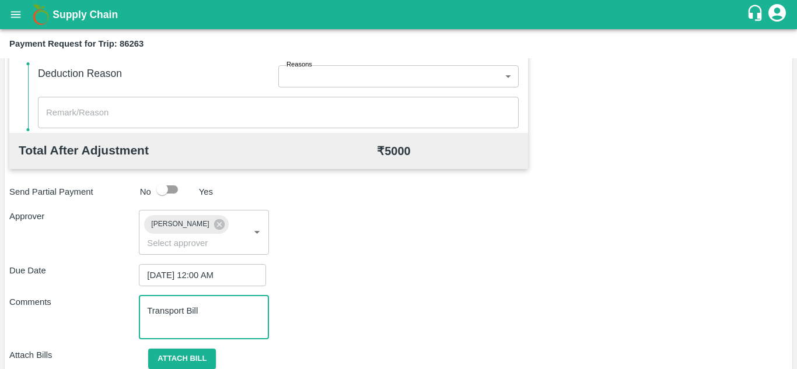
scroll to position [553, 0]
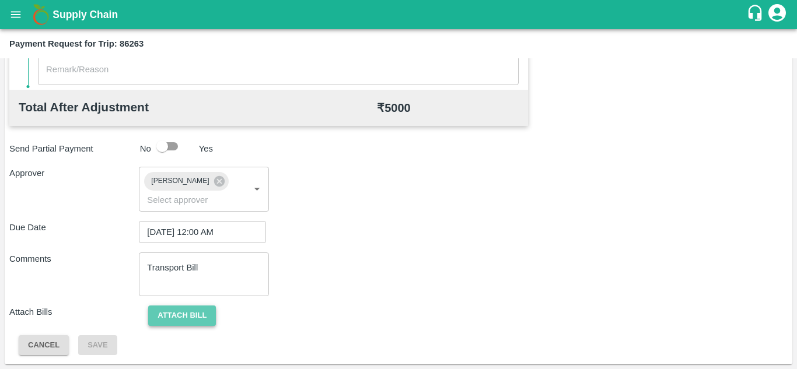
click at [188, 315] on button "Attach bill" at bounding box center [182, 316] width 68 height 20
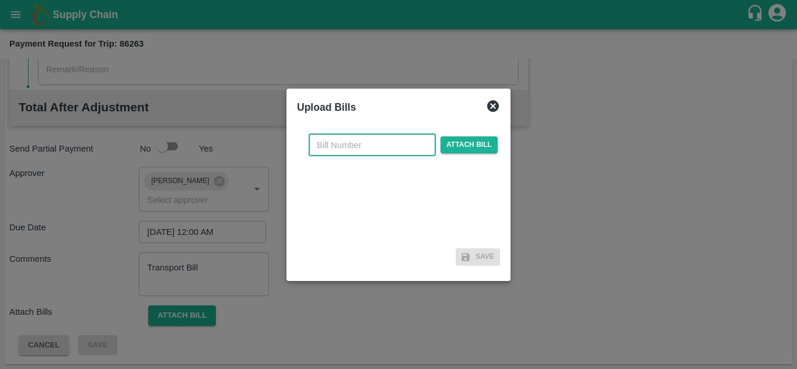
click at [322, 139] on input "text" at bounding box center [371, 145] width 127 height 22
type input "1185"
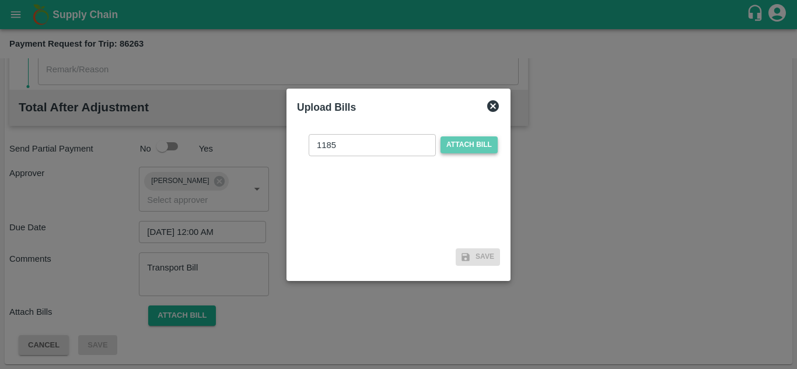
click at [468, 146] on span "Attach bill" at bounding box center [468, 144] width 57 height 17
click at [0, 0] on input "Attach bill" at bounding box center [0, 0] width 0 height 0
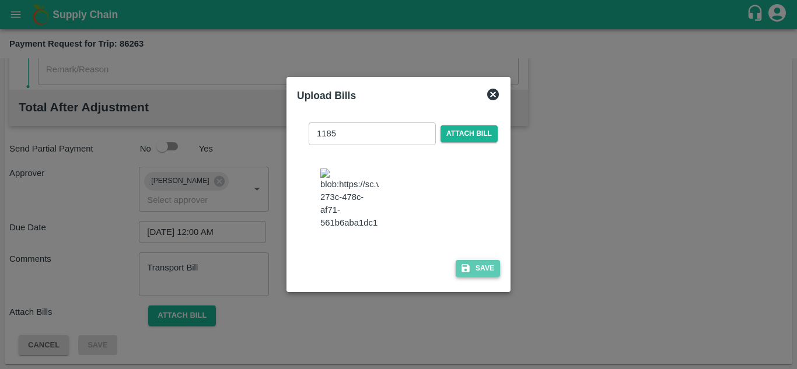
click at [488, 272] on button "Save" at bounding box center [477, 268] width 44 height 17
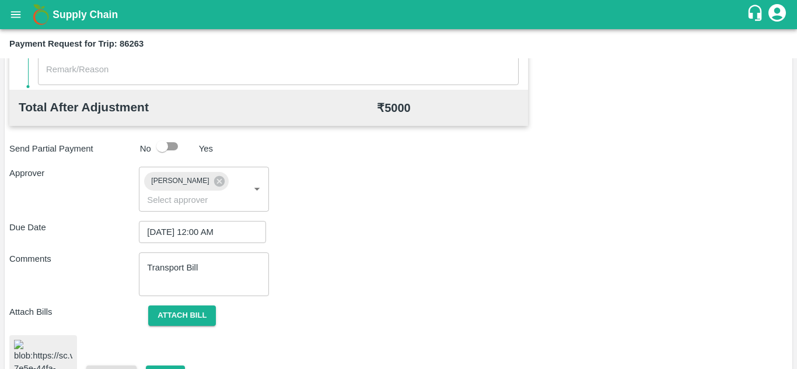
scroll to position [623, 0]
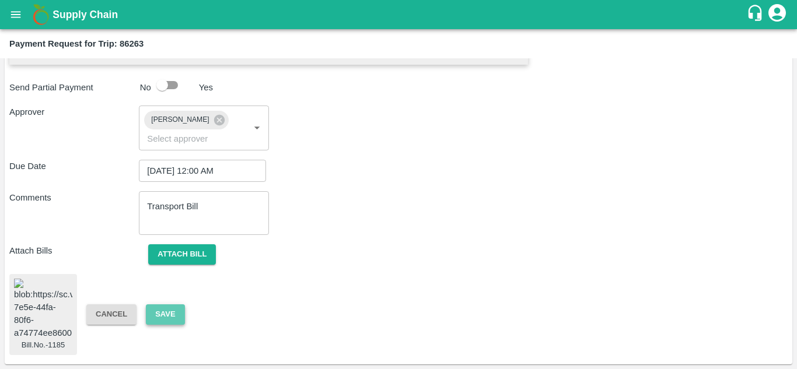
click at [169, 304] on button "Save" at bounding box center [165, 314] width 38 height 20
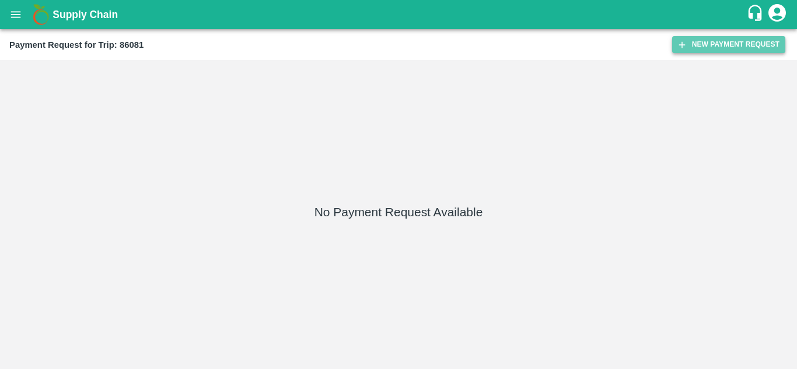
click at [709, 40] on button "New Payment Request" at bounding box center [728, 44] width 113 height 17
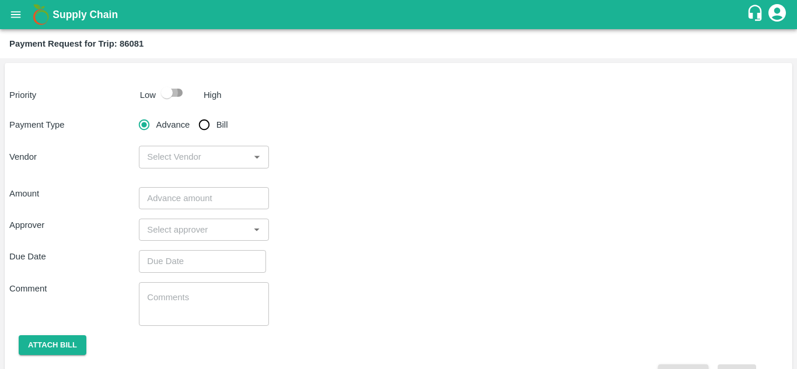
click at [174, 92] on input "checkbox" at bounding box center [167, 93] width 66 height 22
checkbox input "true"
click at [202, 126] on input "Bill" at bounding box center [203, 124] width 23 height 23
radio input "true"
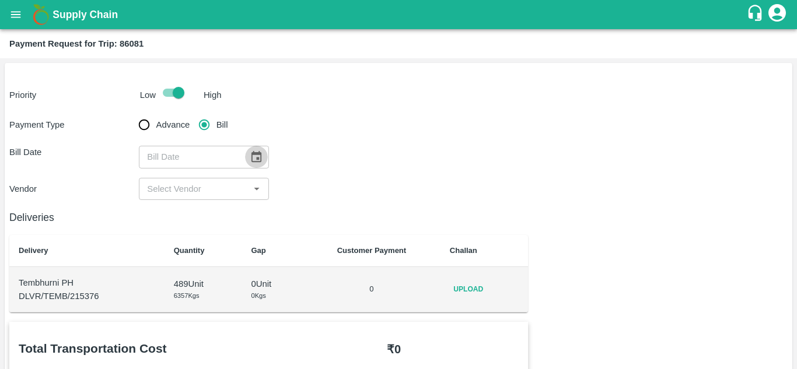
click at [253, 157] on icon "Choose date" at bounding box center [256, 156] width 13 height 13
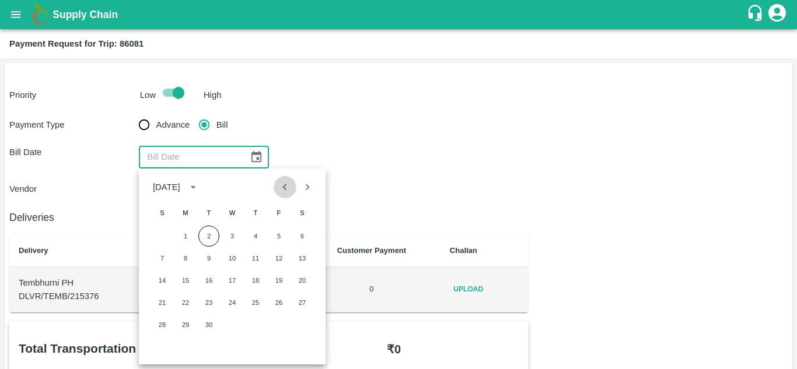
click at [283, 185] on icon "Previous month" at bounding box center [284, 187] width 13 height 13
click at [281, 235] on button "1" at bounding box center [278, 236] width 21 height 21
type input "[DATE]"
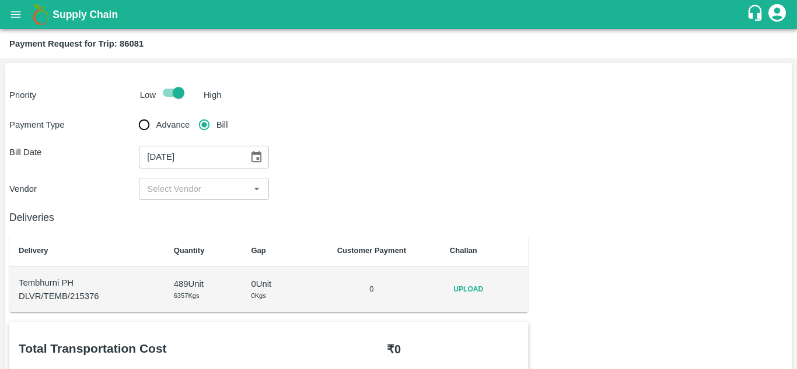
click at [197, 190] on input "input" at bounding box center [193, 188] width 103 height 15
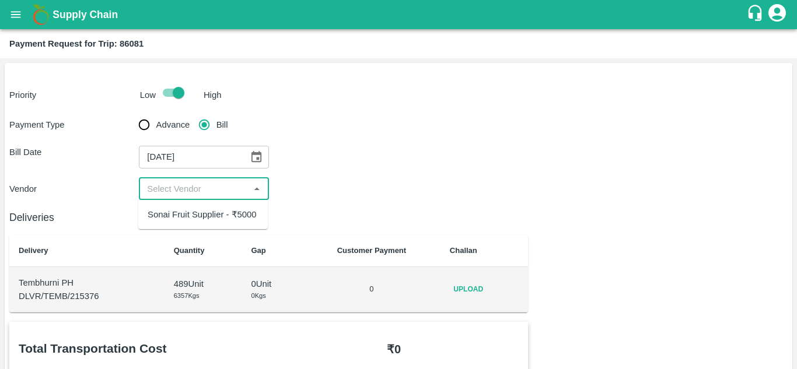
click at [199, 216] on div "Sonai Fruit Supplier - ₹5000" at bounding box center [202, 214] width 109 height 13
type input "Sonai Fruit Supplier - ₹5000"
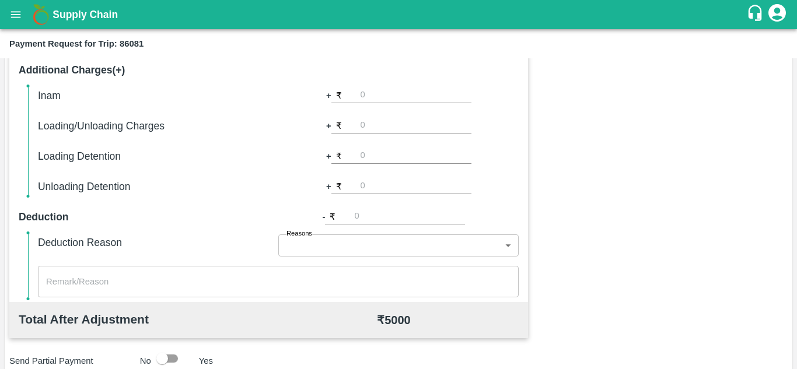
scroll to position [531, 0]
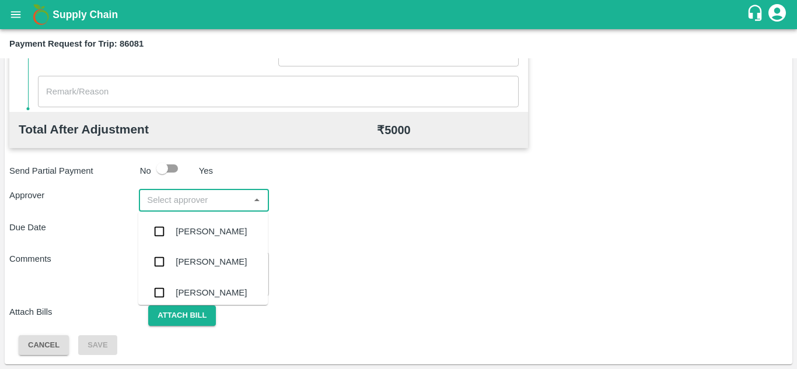
click at [172, 193] on input "input" at bounding box center [193, 199] width 103 height 15
type input "prasa"
click at [196, 247] on ul "Prasad Waghade" at bounding box center [202, 232] width 129 height 40
click at [182, 237] on div "Prasad Waghade" at bounding box center [211, 231] width 71 height 13
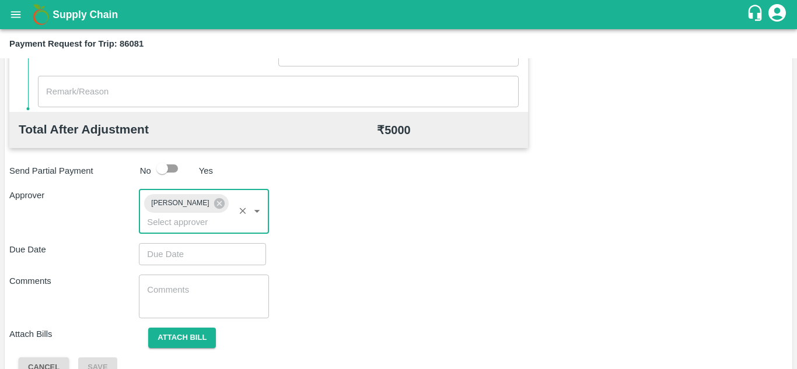
type input "DD/MM/YYYY hh:mm aa"
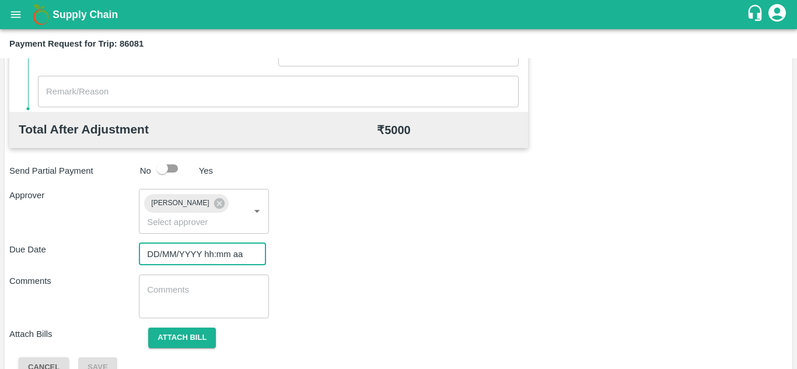
click at [168, 250] on input "DD/MM/YYYY hh:mm aa" at bounding box center [198, 254] width 119 height 22
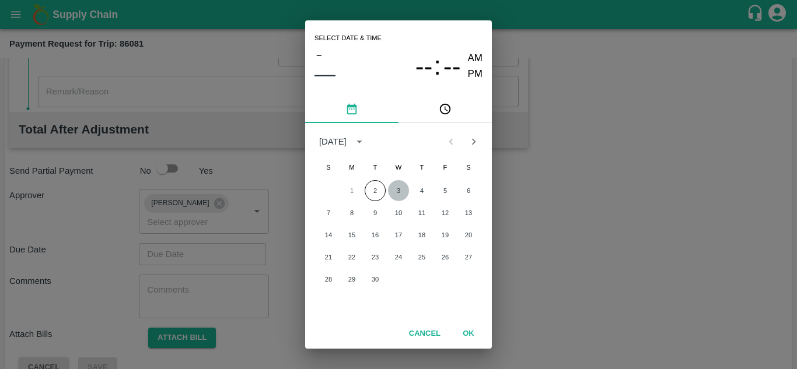
click at [403, 192] on button "3" at bounding box center [398, 190] width 21 height 21
type input "03/09/2025 12:00 AM"
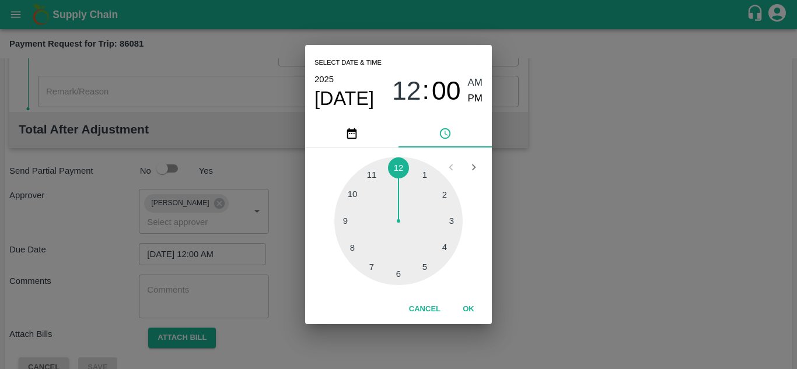
click at [399, 173] on div at bounding box center [398, 221] width 128 height 128
click at [399, 159] on div at bounding box center [398, 221] width 128 height 128
click at [475, 79] on div "2025 Sep 3 12 : 00 AM PM" at bounding box center [398, 91] width 168 height 38
drag, startPoint x: 475, startPoint y: 79, endPoint x: 492, endPoint y: 293, distance: 214.6
click at [492, 293] on div "Select date & time 2025 Sep 3 12 : 00 AM PM 05 10 15 20 25 30 35 40 45 50 55 00…" at bounding box center [398, 184] width 797 height 369
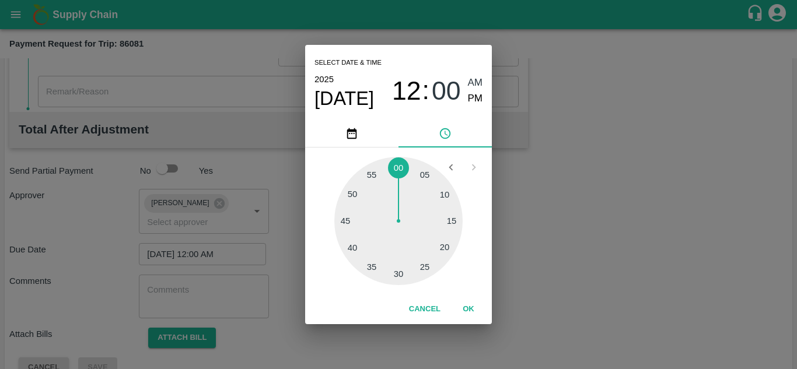
click at [469, 307] on button "OK" at bounding box center [468, 309] width 37 height 20
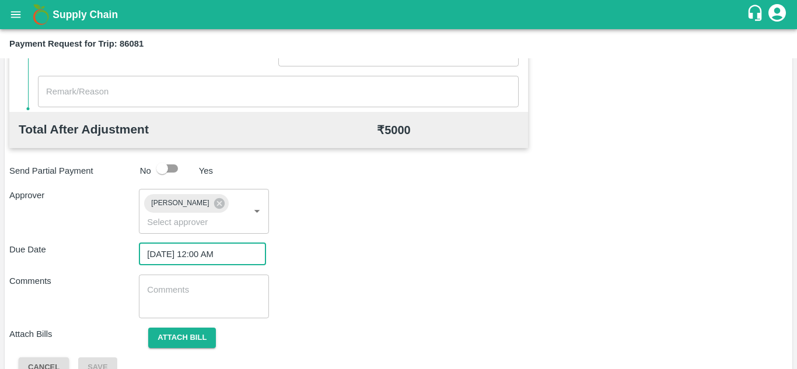
click at [162, 275] on div "x ​" at bounding box center [203, 297] width 129 height 44
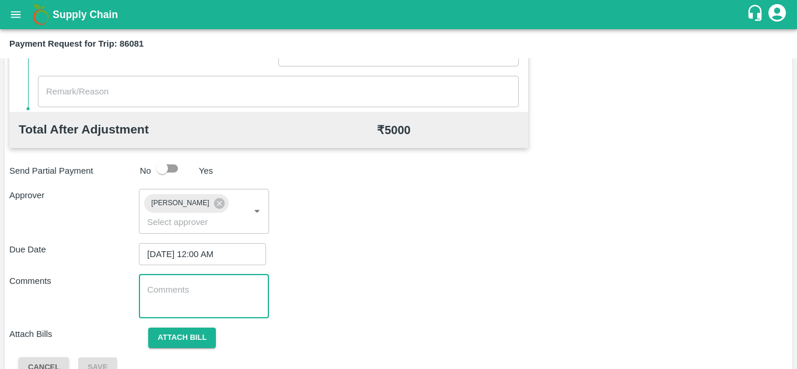
paste textarea "T"
type textarea "Transport Bill"
click at [425, 288] on div "Comments Transport Bill x ​" at bounding box center [398, 297] width 778 height 44
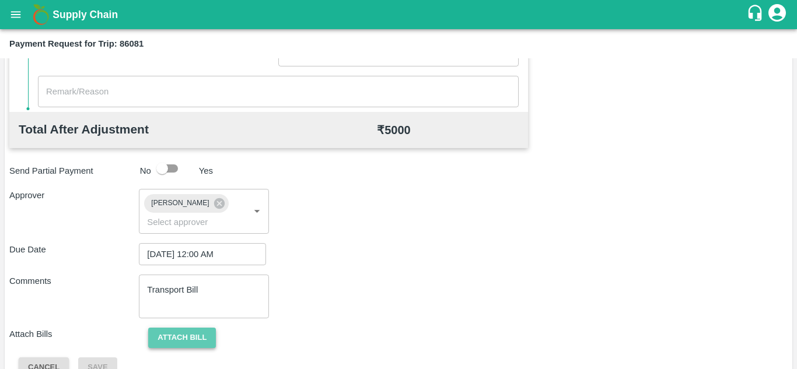
click at [181, 331] on button "Attach bill" at bounding box center [182, 338] width 68 height 20
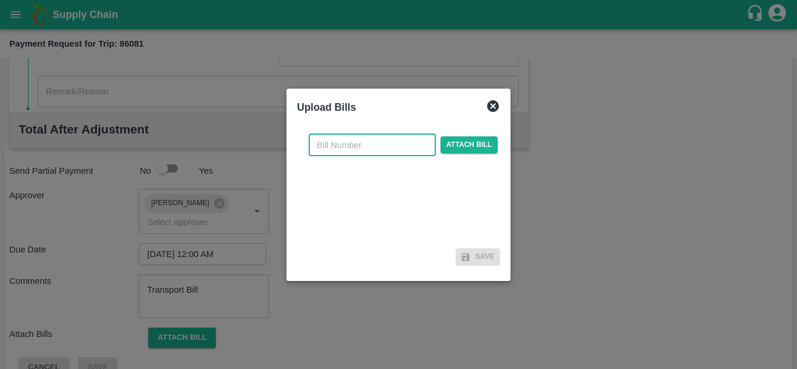
click at [331, 148] on input "text" at bounding box center [371, 145] width 127 height 22
type input "1179"
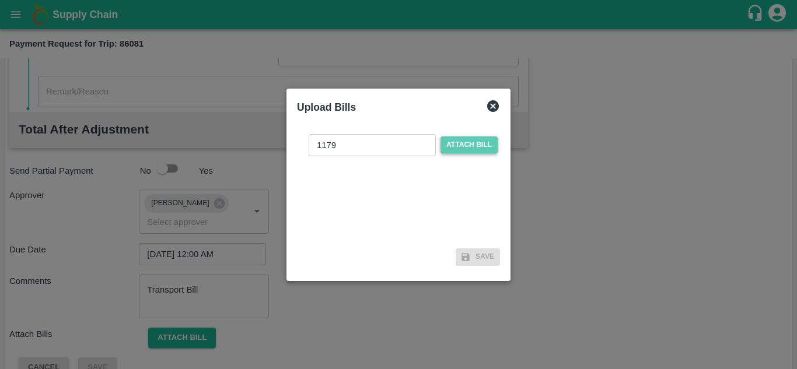
click at [465, 137] on span "Attach bill" at bounding box center [468, 144] width 57 height 17
click at [0, 0] on input "Attach bill" at bounding box center [0, 0] width 0 height 0
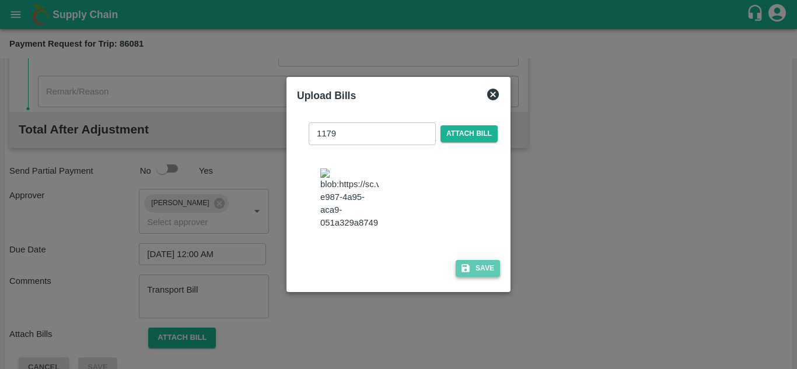
click at [479, 277] on button "Save" at bounding box center [477, 268] width 44 height 17
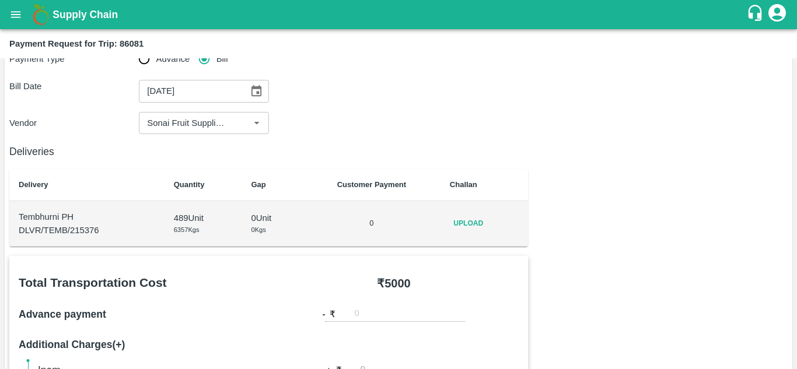
scroll to position [69, 0]
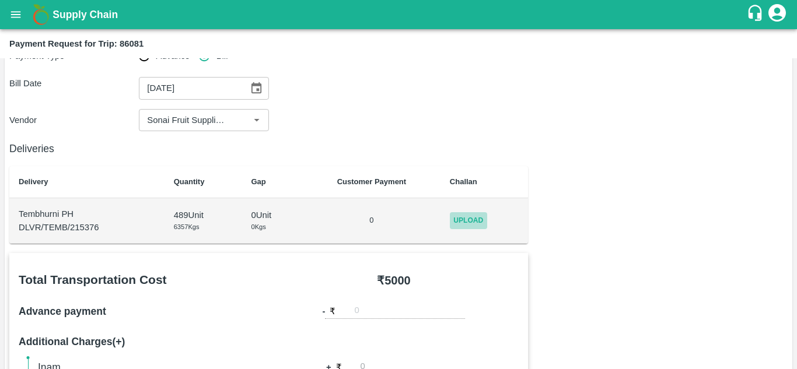
click at [464, 218] on span "Upload" at bounding box center [468, 220] width 37 height 17
click at [0, 0] on input "Upload" at bounding box center [0, 0] width 0 height 0
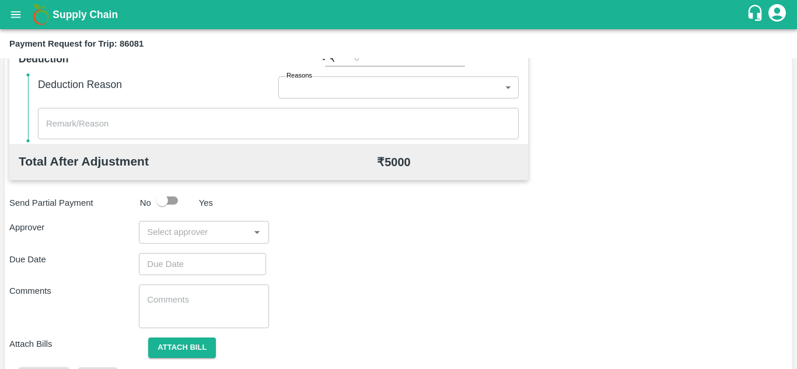
scroll to position [531, 0]
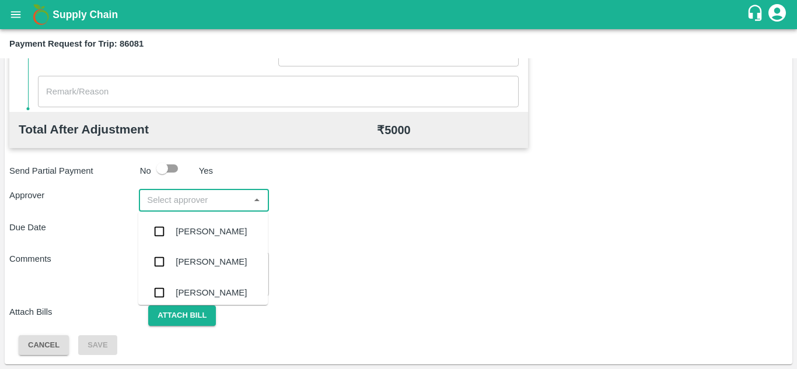
click at [174, 205] on input "input" at bounding box center [193, 199] width 103 height 15
type input "prasa"
click at [196, 238] on div "Prasad Waghade" at bounding box center [211, 231] width 71 height 13
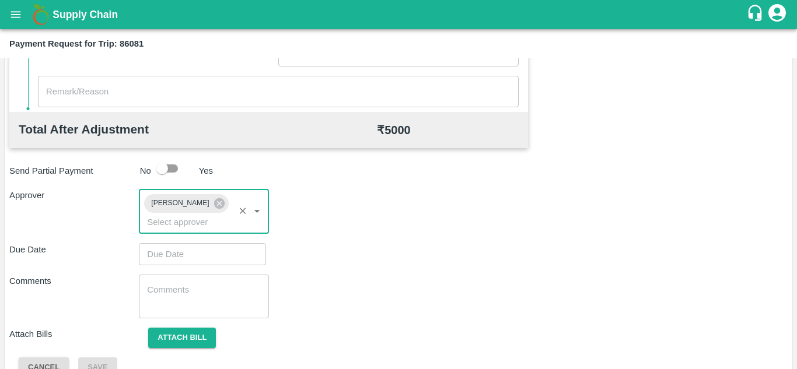
type input "DD/MM/YYYY hh:mm aa"
click at [153, 247] on input "DD/MM/YYYY hh:mm aa" at bounding box center [198, 254] width 119 height 22
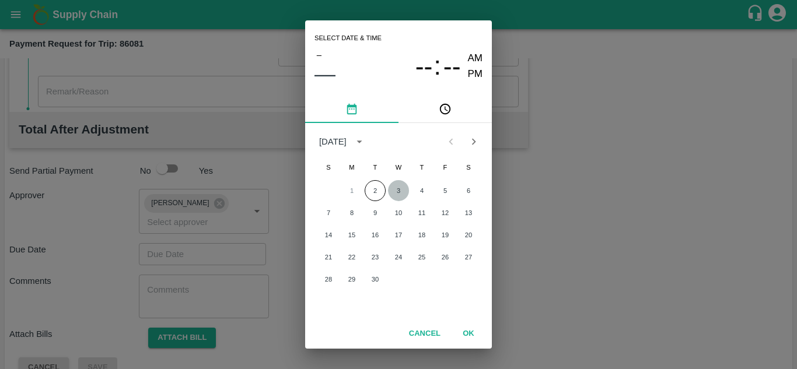
click at [399, 190] on button "3" at bounding box center [398, 190] width 21 height 21
type input "03/09/2025 12:00 AM"
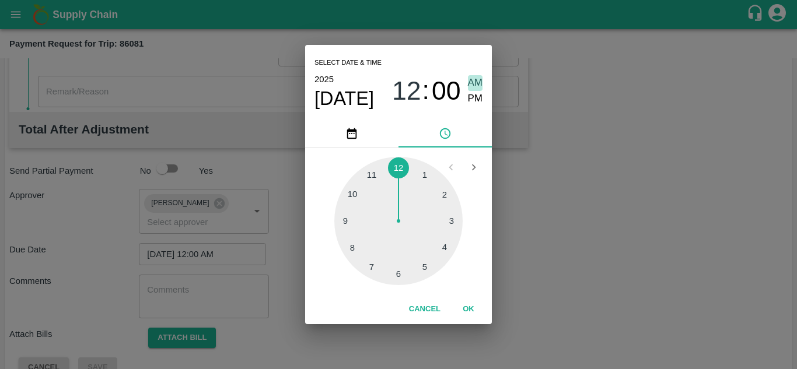
click at [470, 83] on span "AM" at bounding box center [475, 83] width 15 height 16
click at [469, 308] on button "OK" at bounding box center [468, 309] width 37 height 20
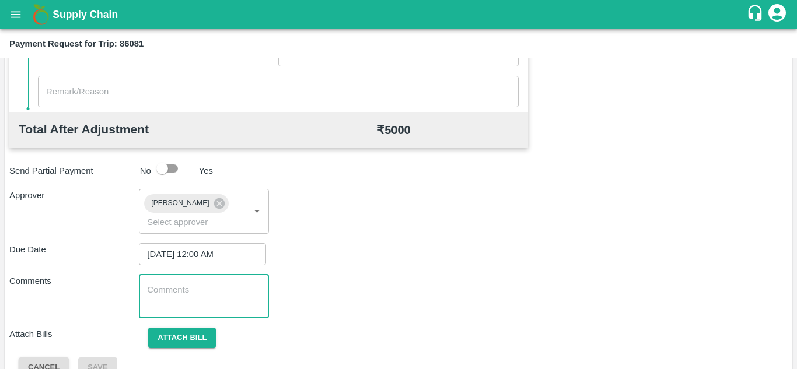
click at [153, 284] on textarea at bounding box center [203, 296] width 113 height 24
paste textarea "T"
type textarea "Transport Bill"
click at [346, 307] on div "Comments Transport Bill x ​" at bounding box center [398, 297] width 778 height 44
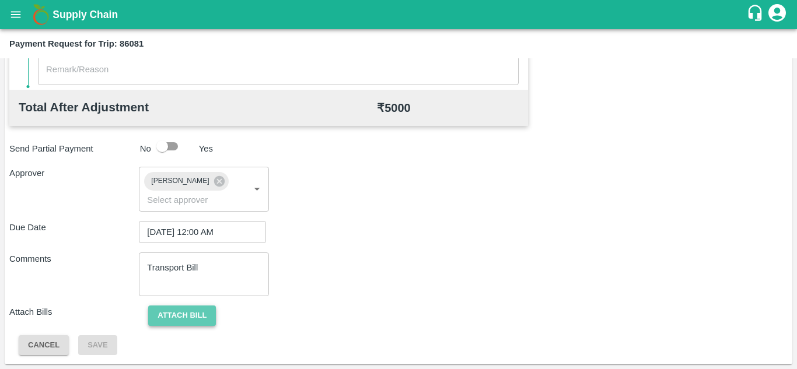
click at [201, 317] on button "Attach bill" at bounding box center [182, 316] width 68 height 20
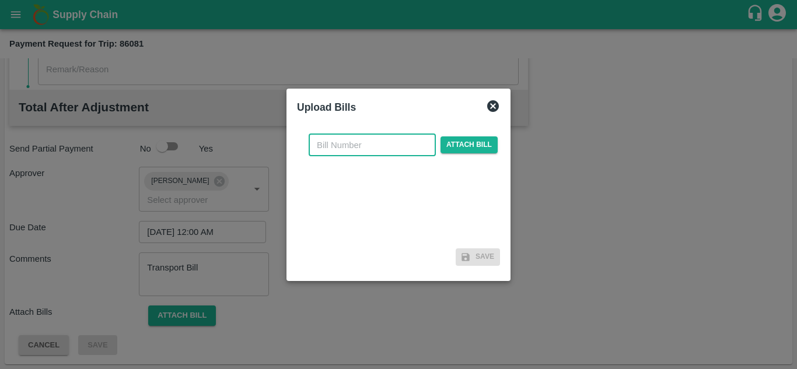
click at [338, 148] on input "text" at bounding box center [371, 145] width 127 height 22
type input "1179"
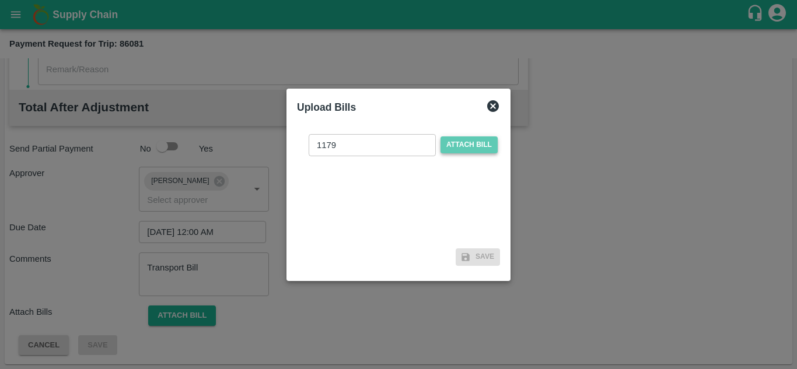
click at [456, 139] on span "Attach bill" at bounding box center [468, 144] width 57 height 17
click at [0, 0] on input "Attach bill" at bounding box center [0, 0] width 0 height 0
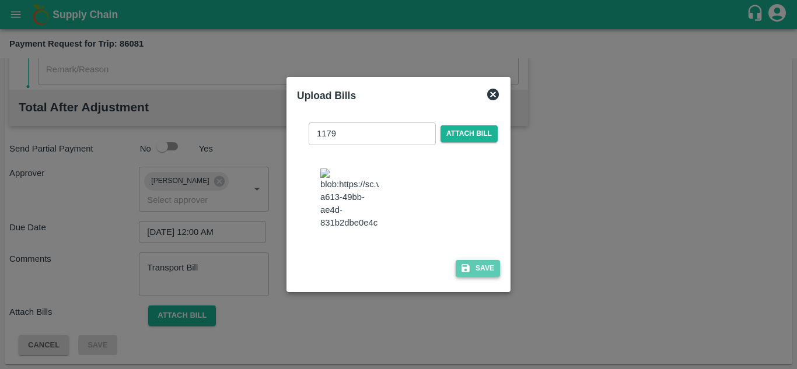
click at [477, 277] on button "Save" at bounding box center [477, 268] width 44 height 17
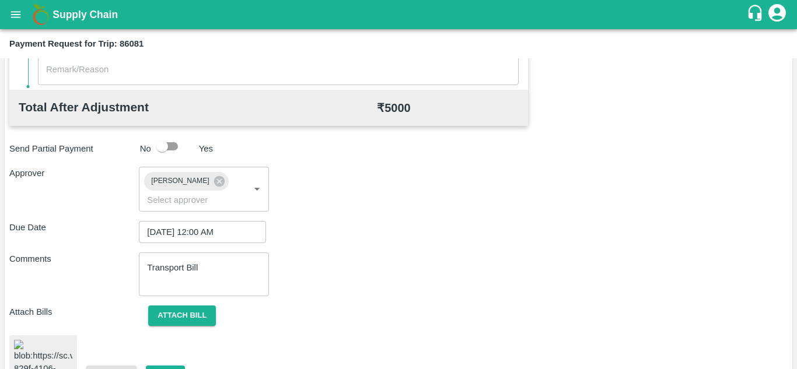
scroll to position [657, 0]
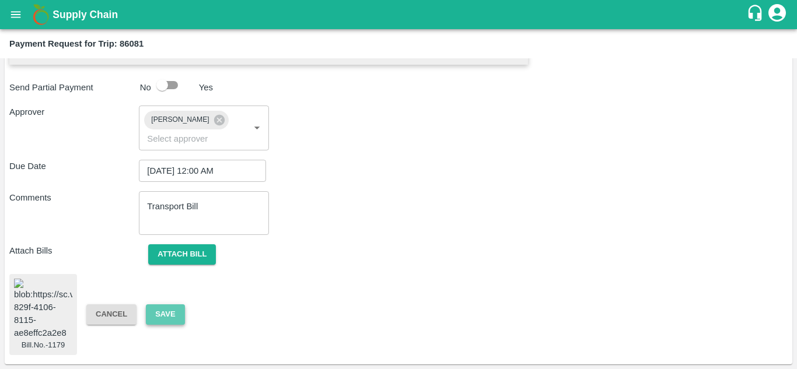
click at [171, 304] on button "Save" at bounding box center [165, 314] width 38 height 20
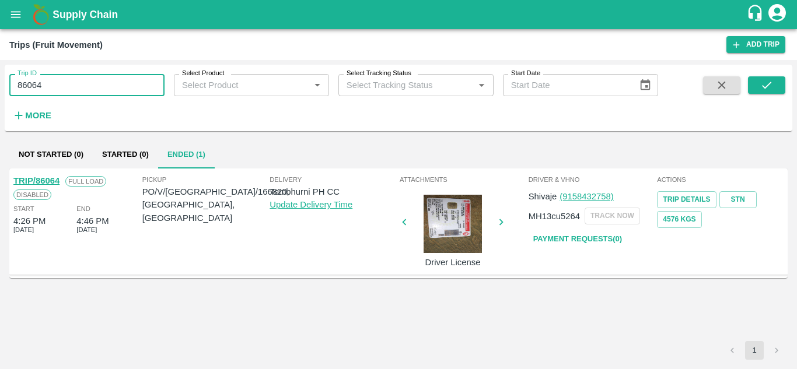
click at [65, 85] on input "86064" at bounding box center [86, 85] width 155 height 22
type input "86081"
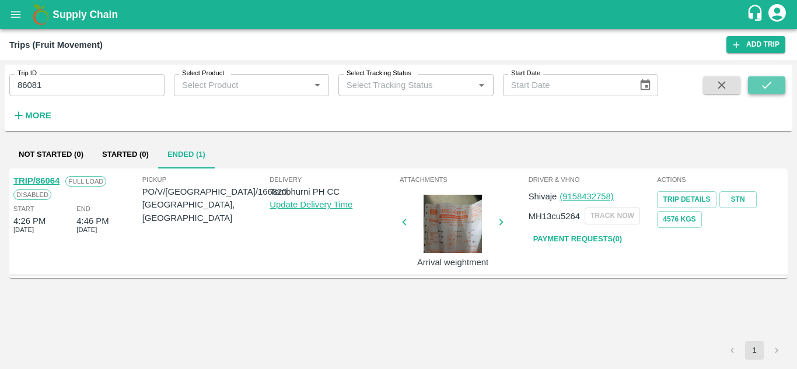
click at [763, 94] on button "submit" at bounding box center [766, 84] width 37 height 17
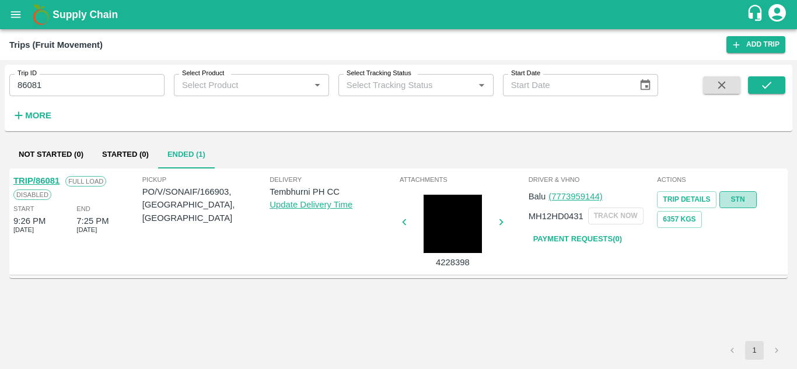
click at [734, 201] on link "STN" at bounding box center [737, 199] width 37 height 17
